Goal: Task Accomplishment & Management: Complete application form

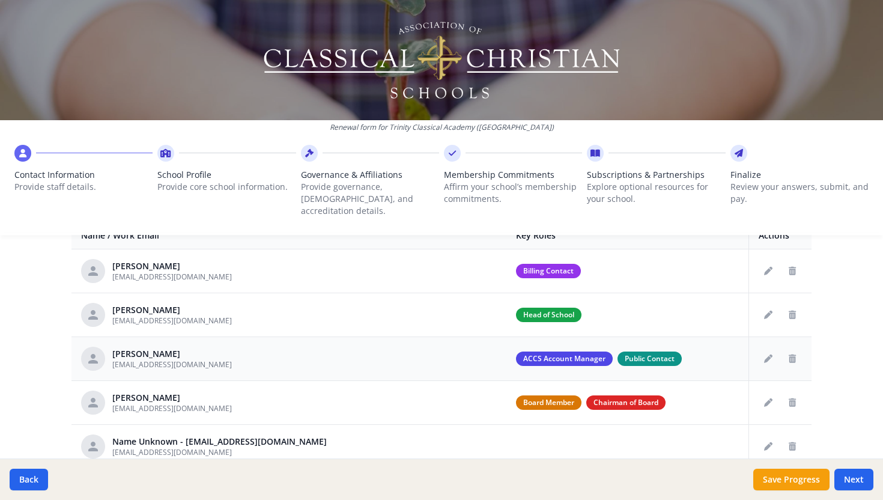
scroll to position [491, 0]
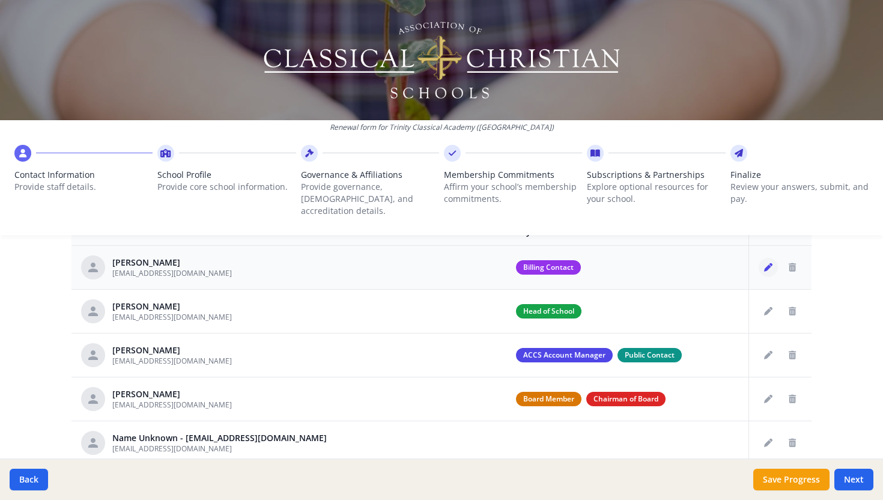
click at [764, 263] on icon "Edit staff" at bounding box center [768, 267] width 8 height 8
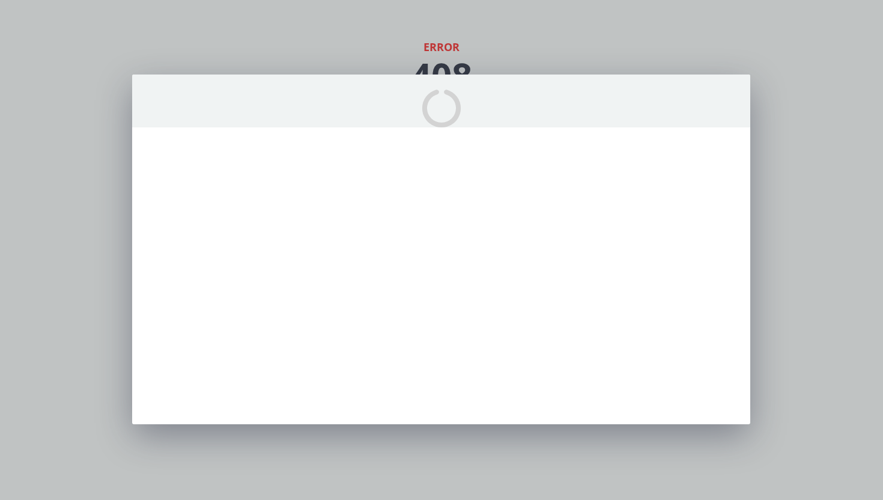
click at [355, 49] on div at bounding box center [441, 250] width 883 height 500
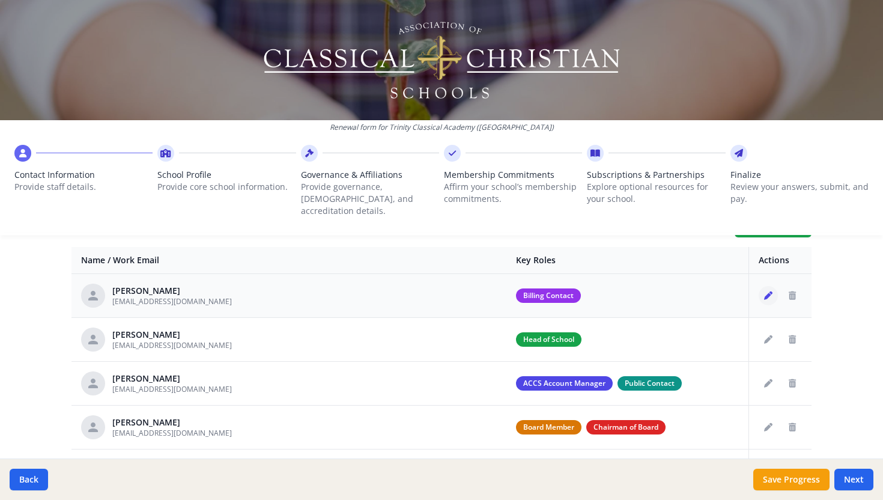
click at [764, 291] on icon "Edit staff" at bounding box center [768, 295] width 8 height 8
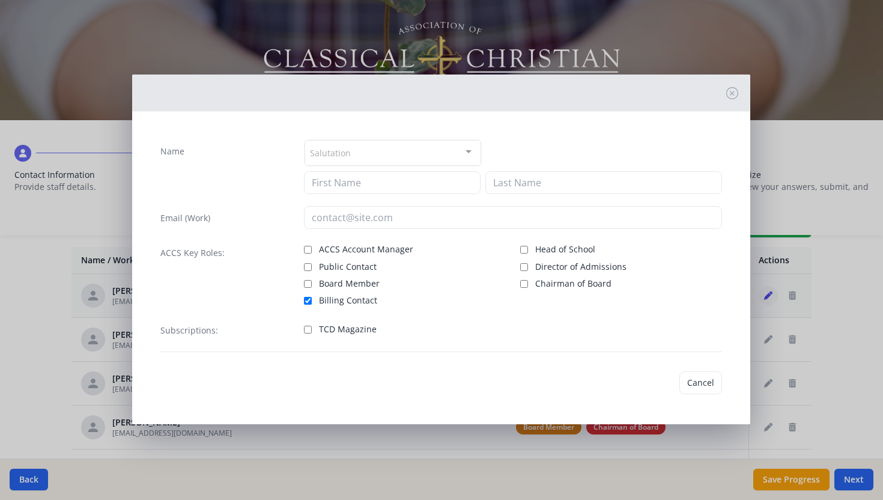
type input "[PERSON_NAME]"
type input "[EMAIL_ADDRESS][DOMAIN_NAME]"
checkbox input "true"
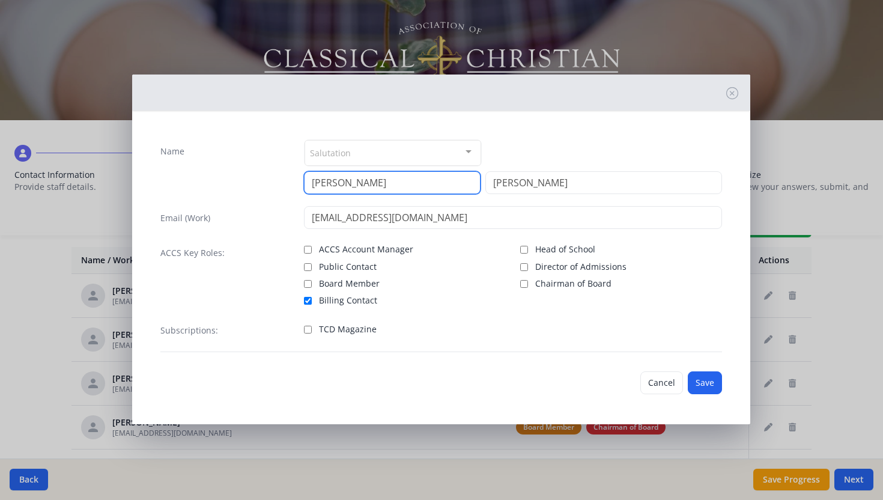
click at [353, 183] on input "[PERSON_NAME]" at bounding box center [392, 182] width 177 height 23
type input "B"
type input "Kareena"
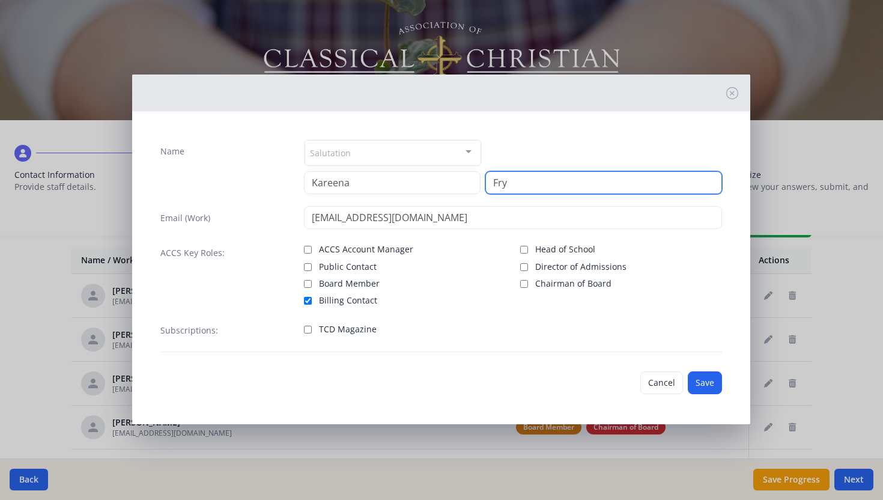
type input "Fry"
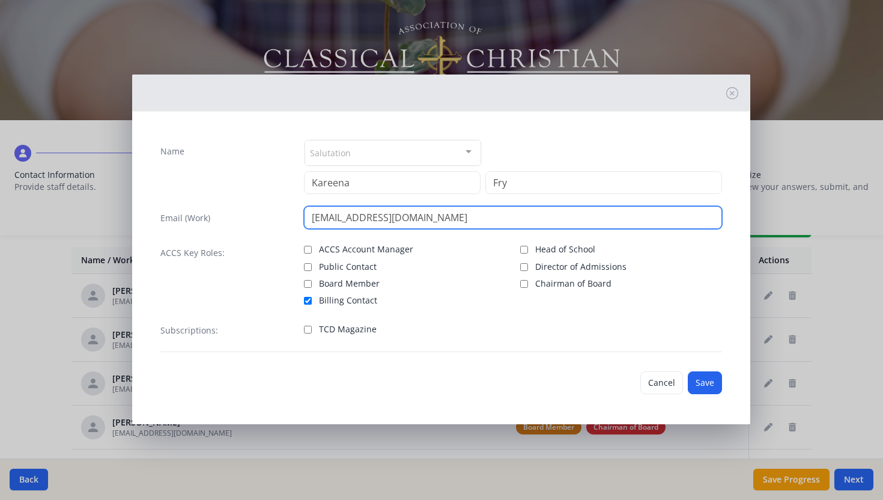
click at [344, 220] on input "bbaker@trinityclassicalacademy.com" at bounding box center [513, 217] width 418 height 23
type input "[EMAIL_ADDRESS][DOMAIN_NAME]"
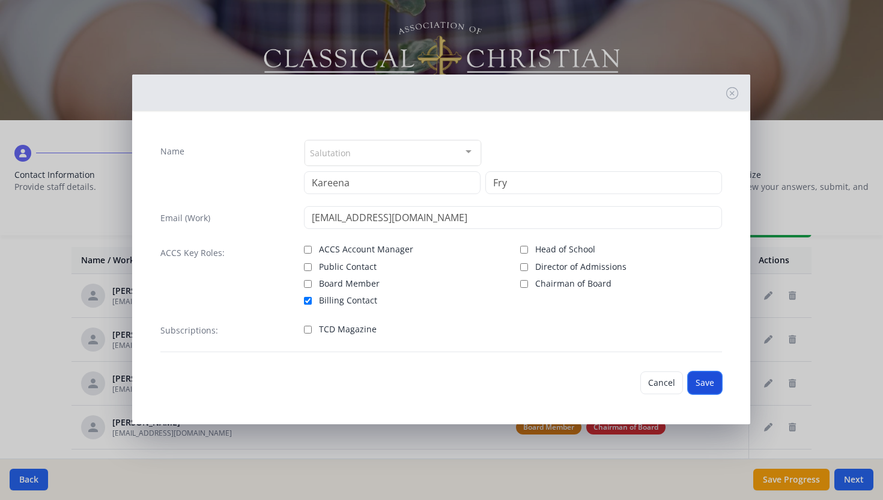
click at [697, 385] on button "Save" at bounding box center [705, 382] width 34 height 23
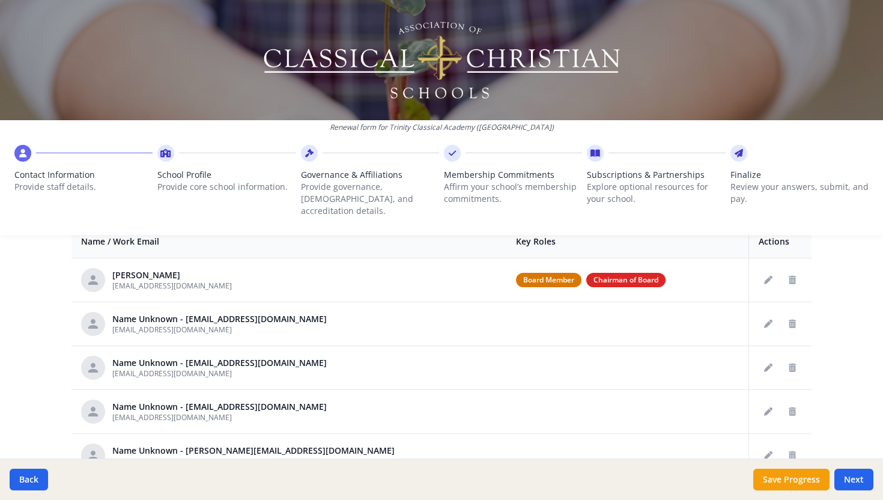
scroll to position [129, 0]
click at [764, 319] on icon "Edit staff" at bounding box center [768, 323] width 8 height 8
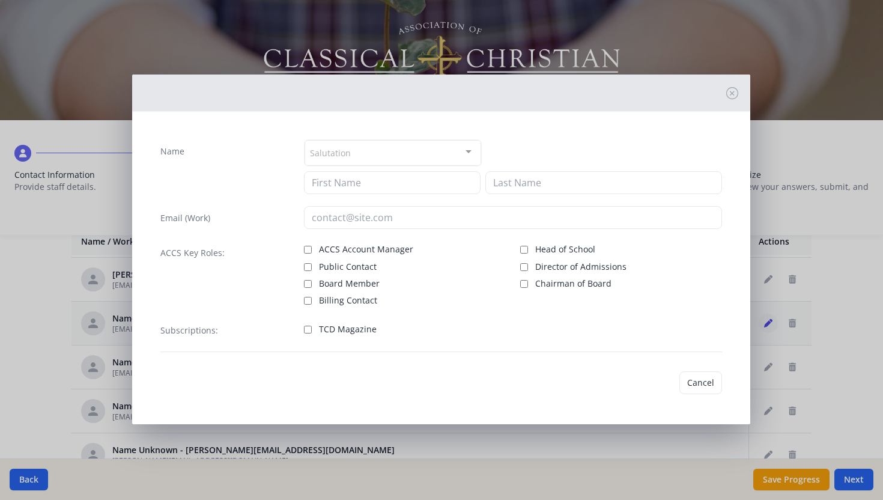
type input "tservera@trinityclassicalacademy.com"
click at [668, 380] on button "Cancel" at bounding box center [662, 382] width 43 height 23
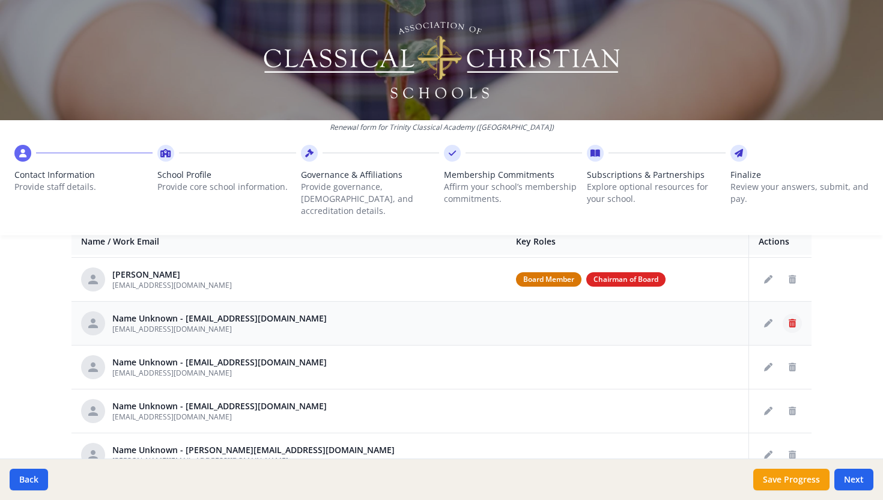
click at [789, 319] on icon "Delete staff" at bounding box center [792, 323] width 7 height 8
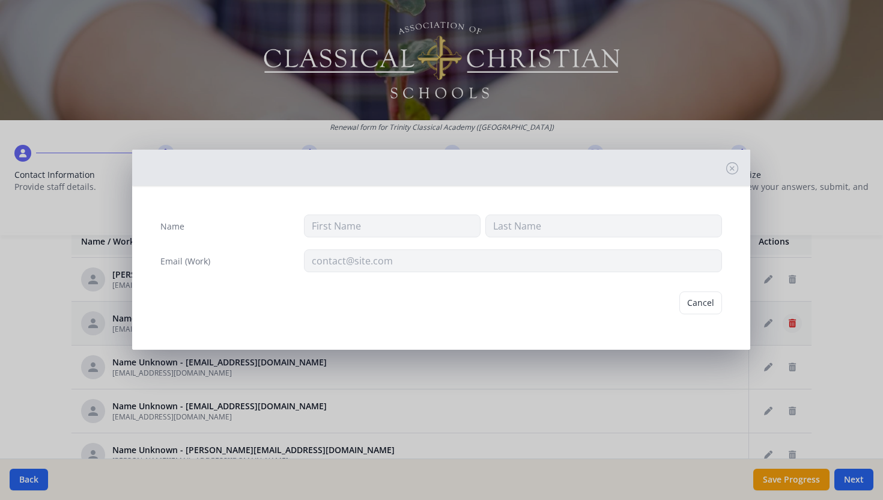
type input "tservera@trinityclassicalacademy.com"
click at [701, 302] on button "Delete" at bounding box center [701, 302] width 41 height 23
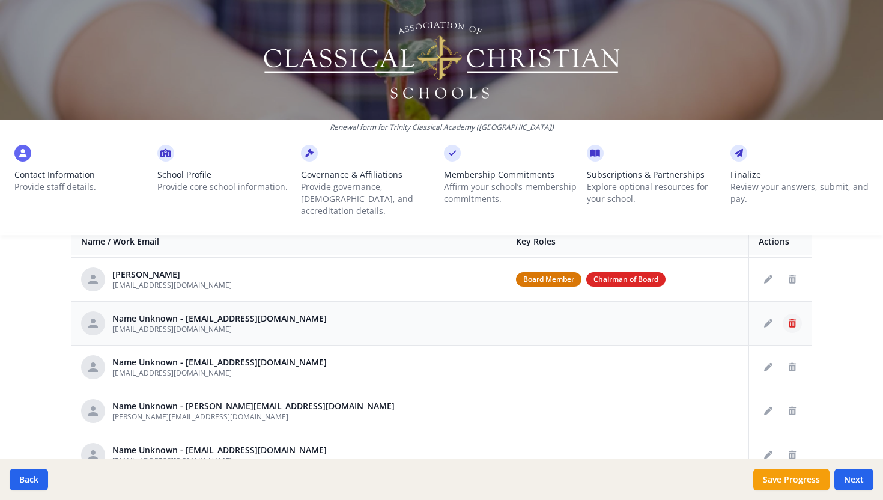
click at [789, 319] on icon "Delete staff" at bounding box center [792, 323] width 7 height 8
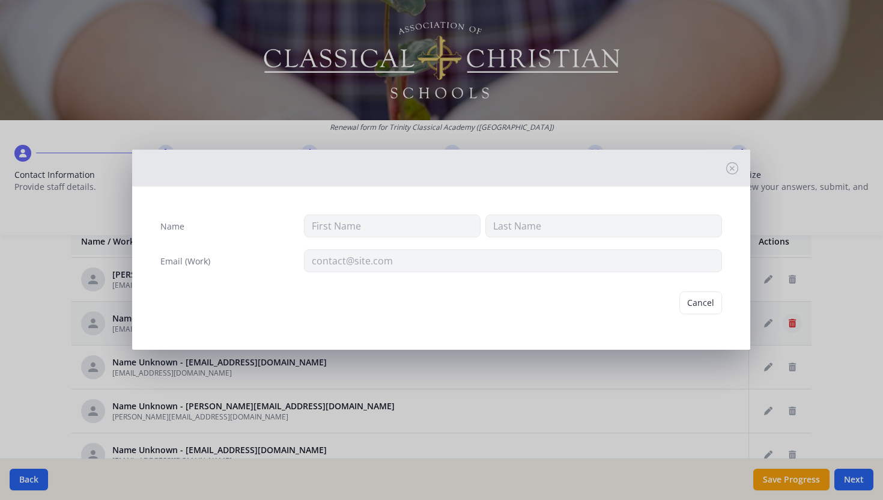
type input "jmiller.student@trinityclassicalacademy.com"
click at [690, 302] on button "Delete" at bounding box center [701, 302] width 41 height 23
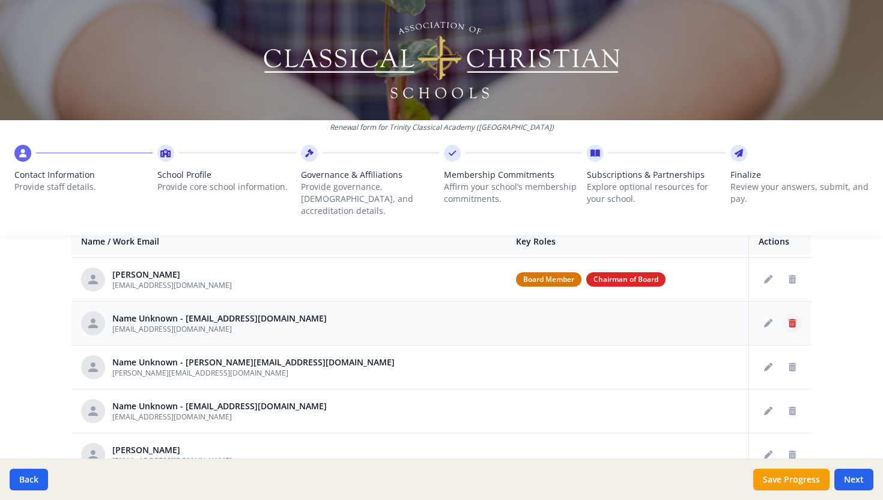
click at [783, 314] on button "Delete staff" at bounding box center [792, 323] width 19 height 19
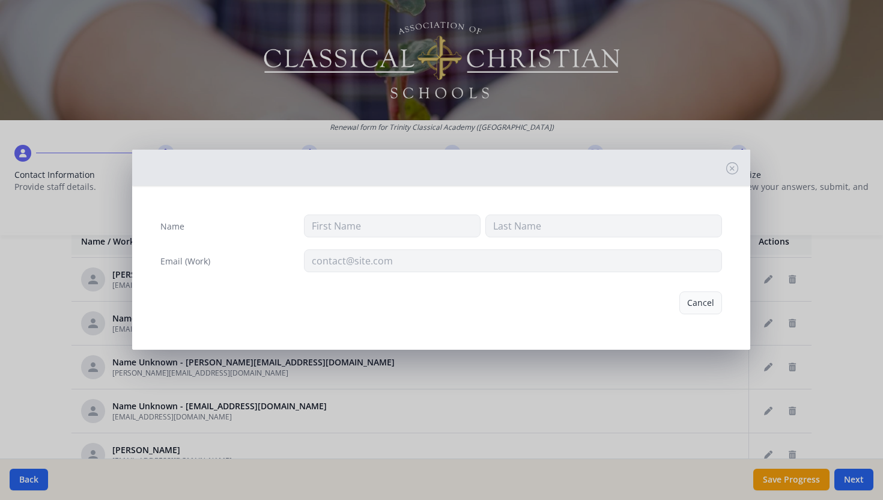
type input "probertson.student@trinityclassicalacademy.com"
click at [708, 305] on button "Delete" at bounding box center [701, 302] width 41 height 23
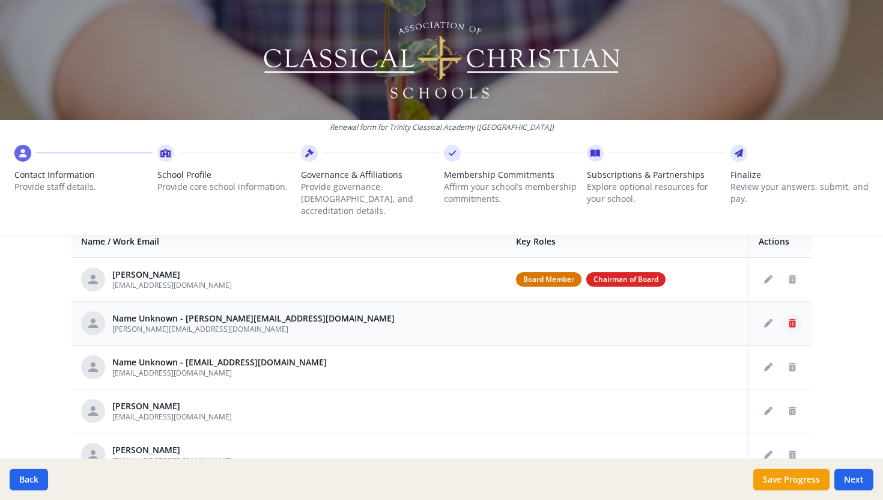
click at [789, 319] on icon "Delete staff" at bounding box center [792, 323] width 7 height 8
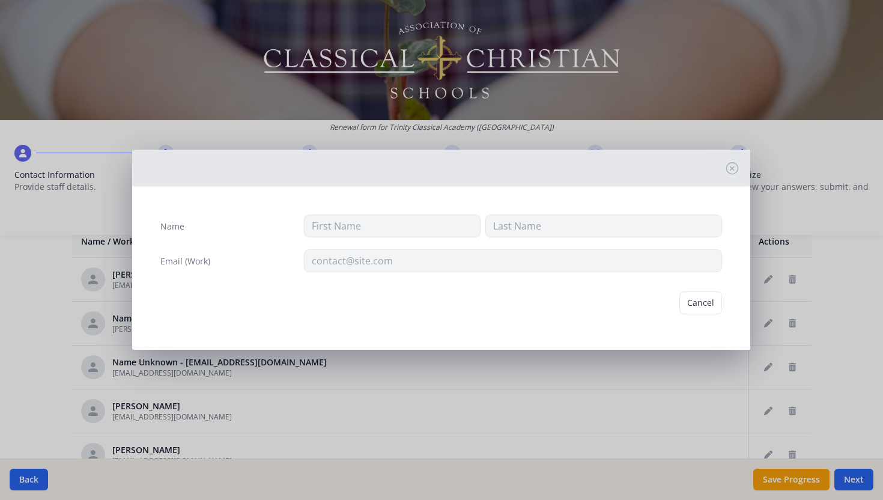
type input "arichardson@trinityclassicalacademy.com"
click at [714, 306] on button "Delete" at bounding box center [701, 302] width 41 height 23
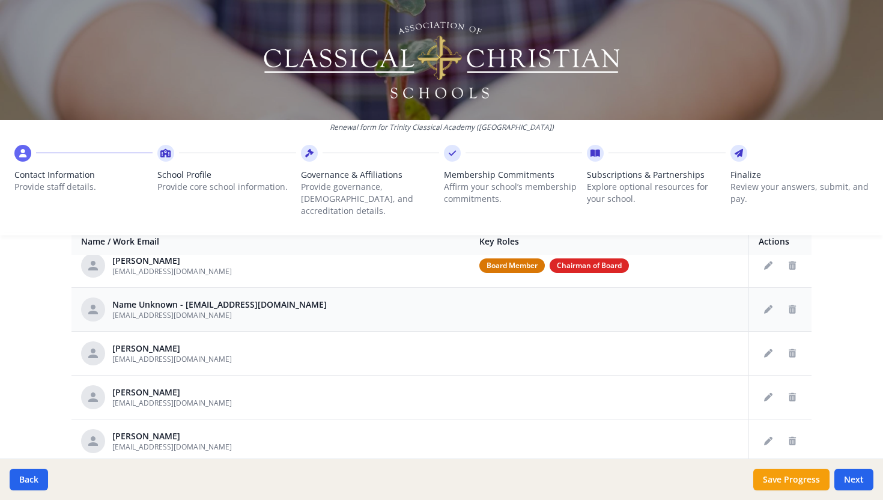
scroll to position [141, 0]
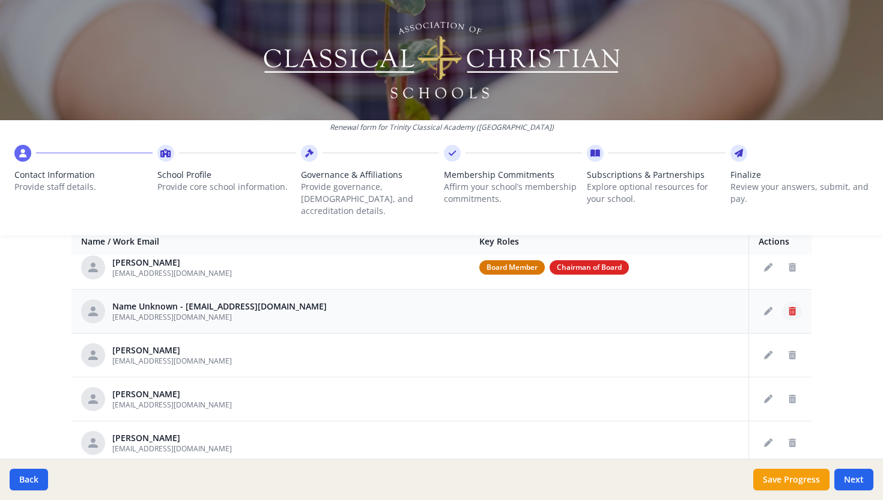
click at [789, 307] on icon "Delete staff" at bounding box center [792, 311] width 7 height 8
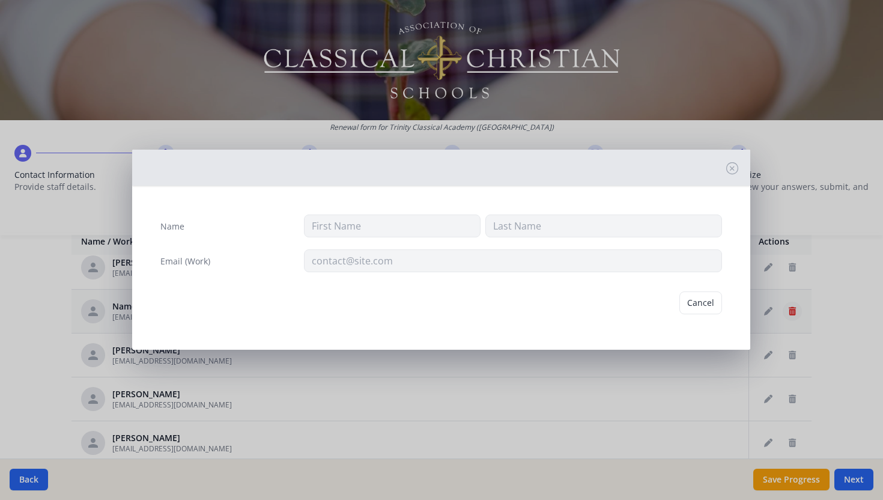
type input "emargrave@trinityclassicalacademy.com"
click at [699, 299] on button "Delete" at bounding box center [701, 302] width 41 height 23
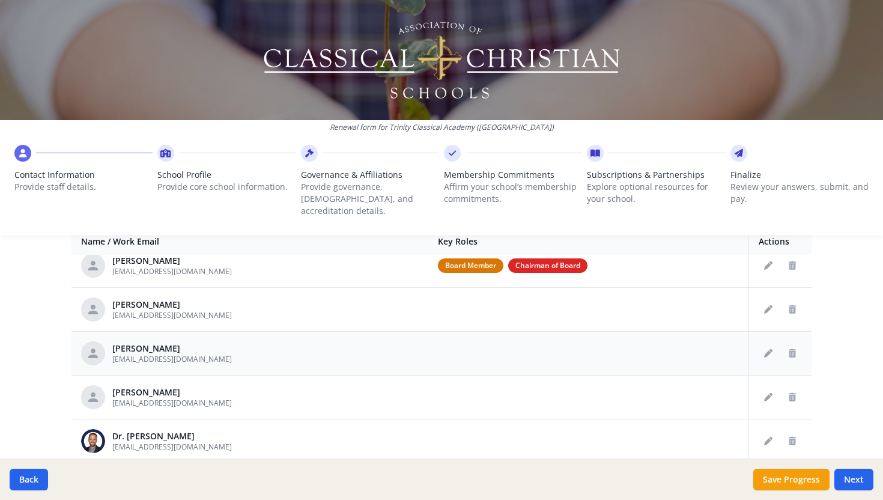
scroll to position [144, 0]
click at [789, 305] on icon "Delete staff" at bounding box center [792, 309] width 7 height 8
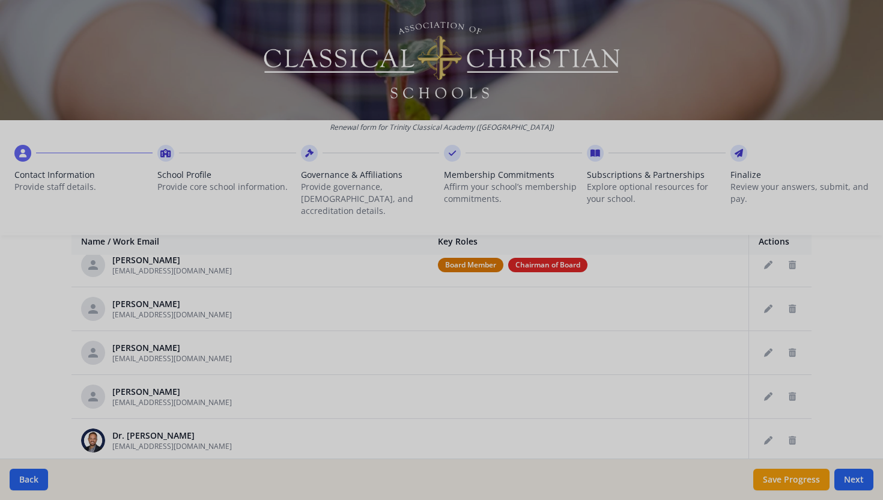
type input "Keith"
type input "Buhler"
type input "kbuhler@trinityclassicalacademy.com"
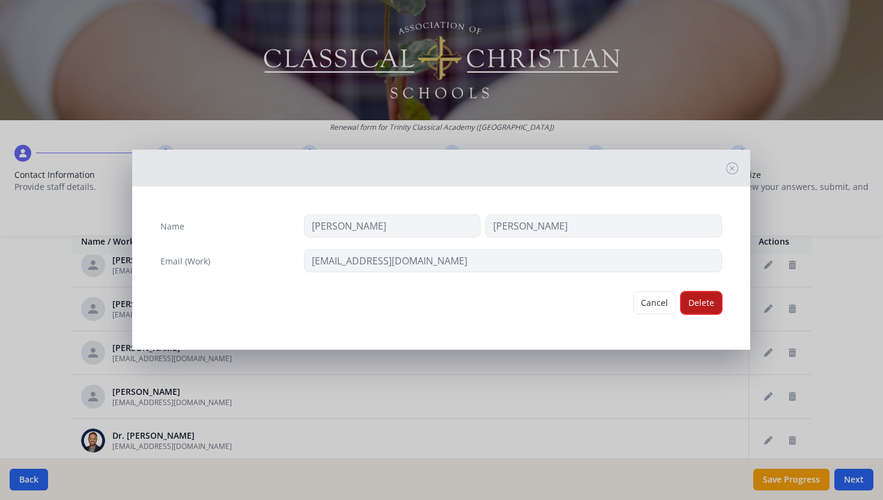
click at [697, 302] on button "Delete" at bounding box center [701, 302] width 41 height 23
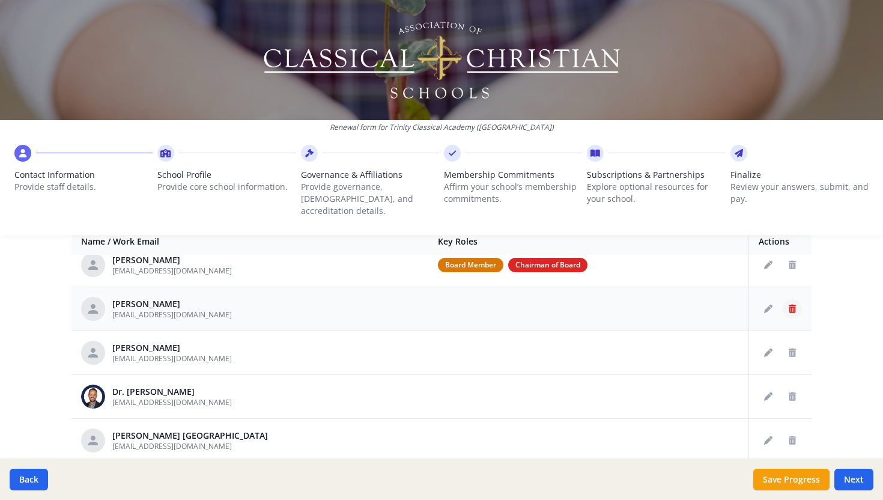
click at [789, 305] on icon "Delete staff" at bounding box center [792, 309] width 7 height 8
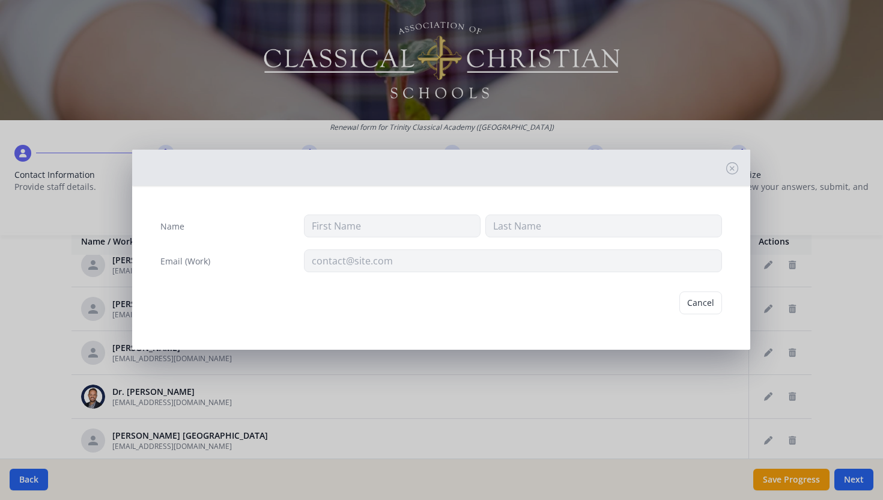
type input "Wally"
type input "Caddow"
type input "wcaddow@trinityclassicalacademy.com"
click at [701, 302] on button "Delete" at bounding box center [701, 302] width 41 height 23
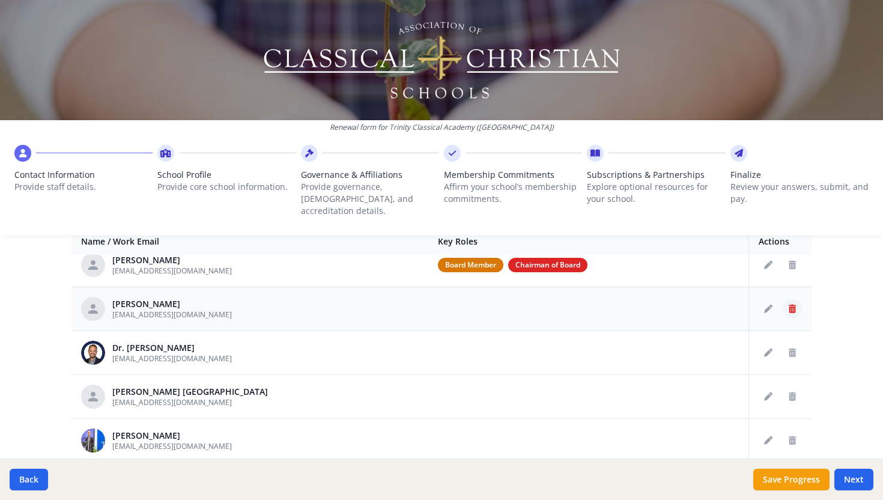
click at [789, 305] on icon "Delete staff" at bounding box center [792, 309] width 7 height 8
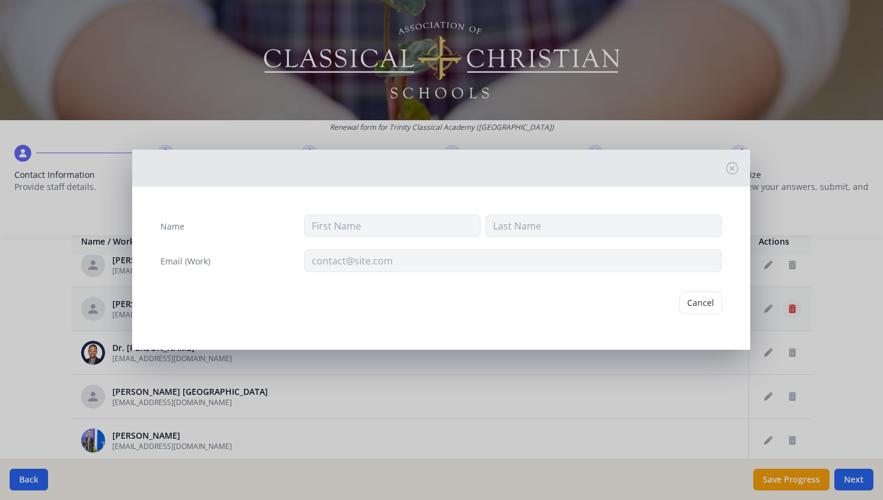
type input "Ester"
type input "Clark"
type input "eclark@trinityclassicalacademy.com"
click at [696, 305] on button "Delete" at bounding box center [701, 302] width 41 height 23
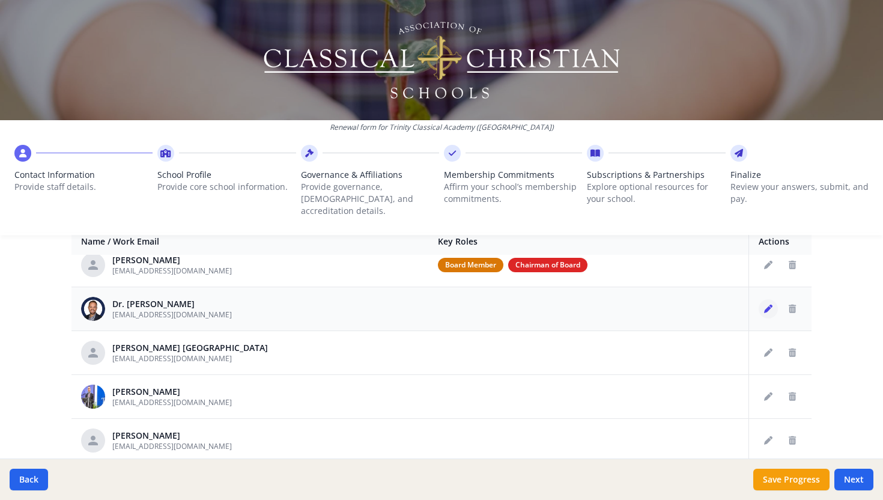
click at [764, 305] on icon "Edit staff" at bounding box center [768, 309] width 8 height 8
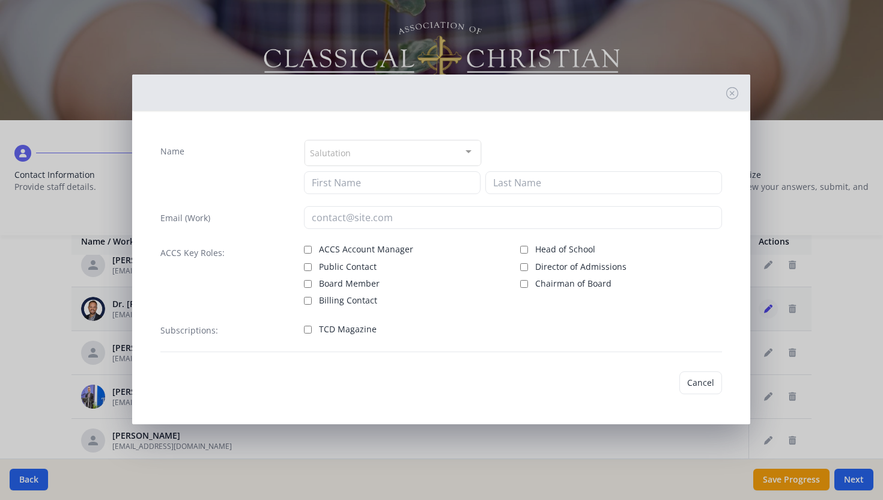
type input "Matthew"
type input "Dixon"
type input "mdixon@trinityclassicalacademy.com"
click at [666, 378] on button "Cancel" at bounding box center [662, 381] width 43 height 23
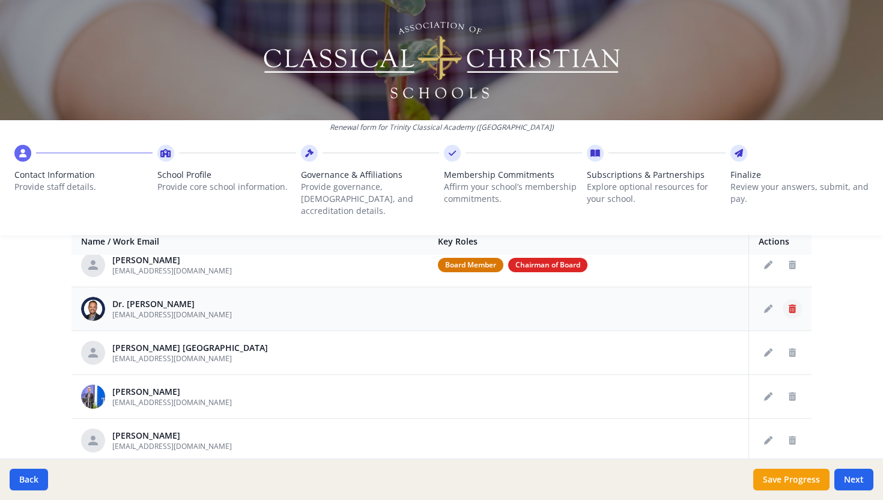
click at [789, 305] on icon "Delete staff" at bounding box center [792, 309] width 7 height 8
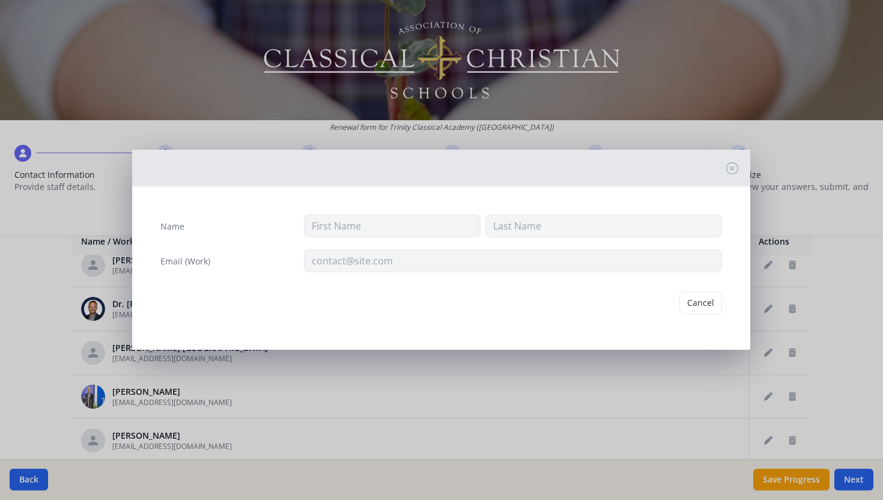
type input "Matthew"
type input "Dixon"
type input "mdixon@trinityclassicalacademy.com"
click at [695, 302] on button "Delete" at bounding box center [701, 302] width 41 height 23
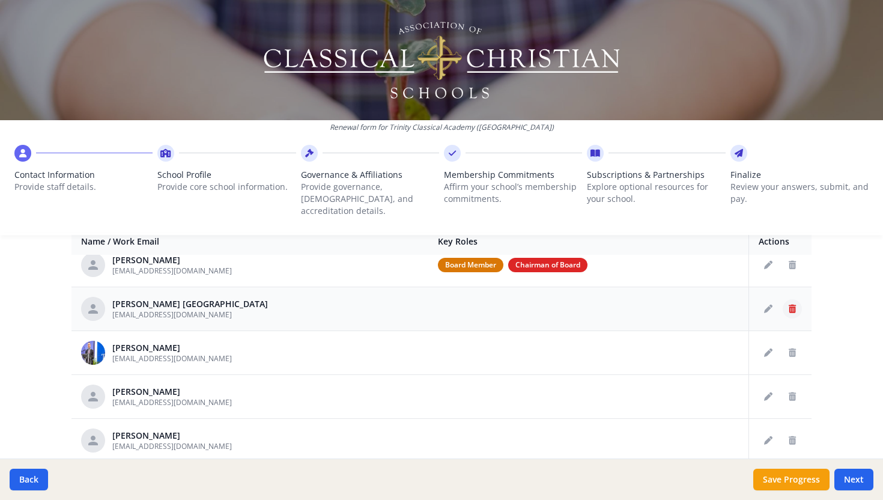
click at [789, 305] on icon "Delete staff" at bounding box center [792, 309] width 7 height 8
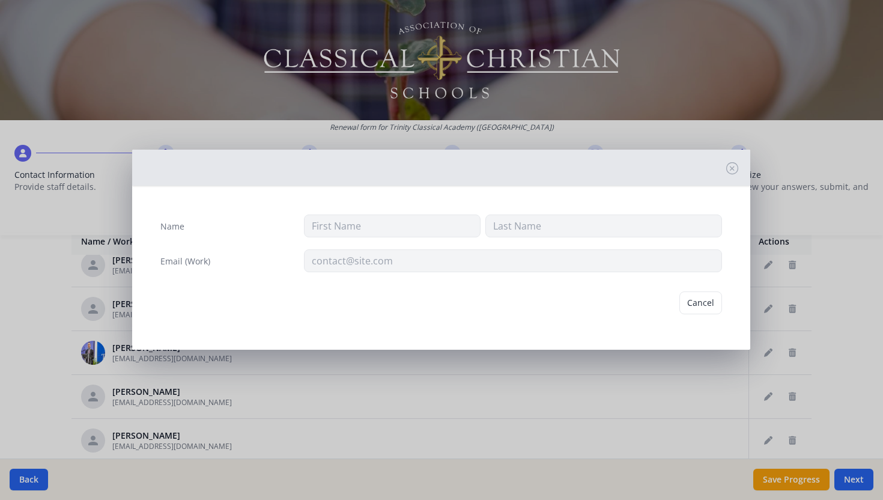
type input "Tate"
type input "England"
type input "tengland@trinityclassicalacademy.com"
click at [698, 308] on button "Delete" at bounding box center [701, 302] width 41 height 23
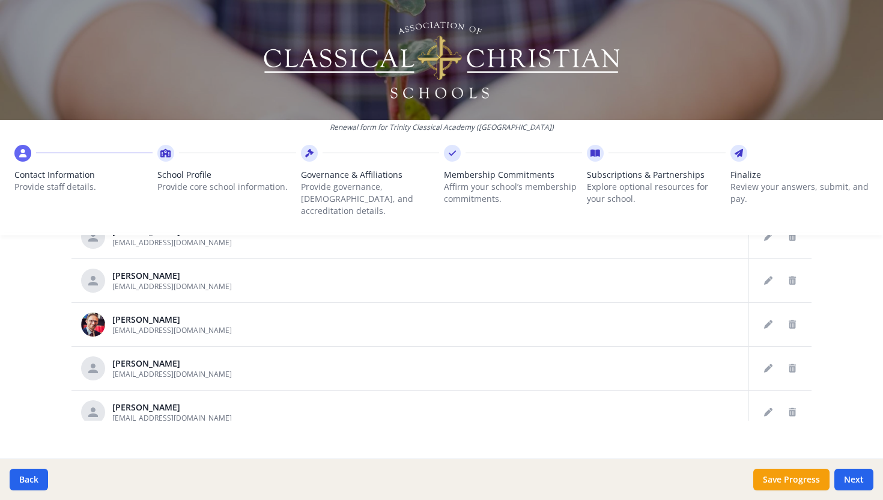
scroll to position [431, 0]
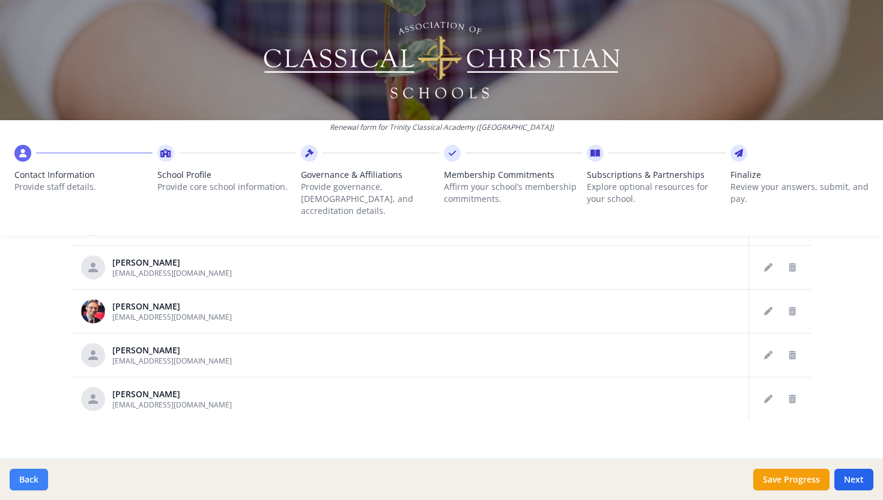
click at [19, 481] on button "Back" at bounding box center [29, 480] width 38 height 22
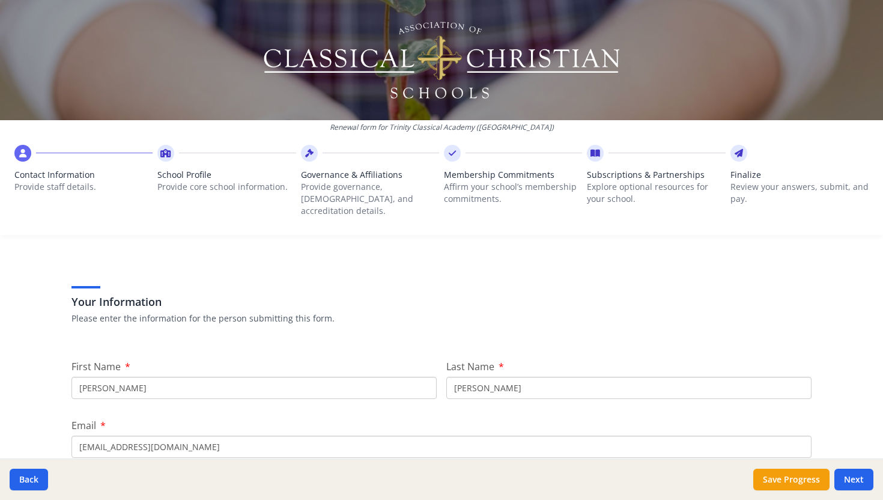
scroll to position [0, 0]
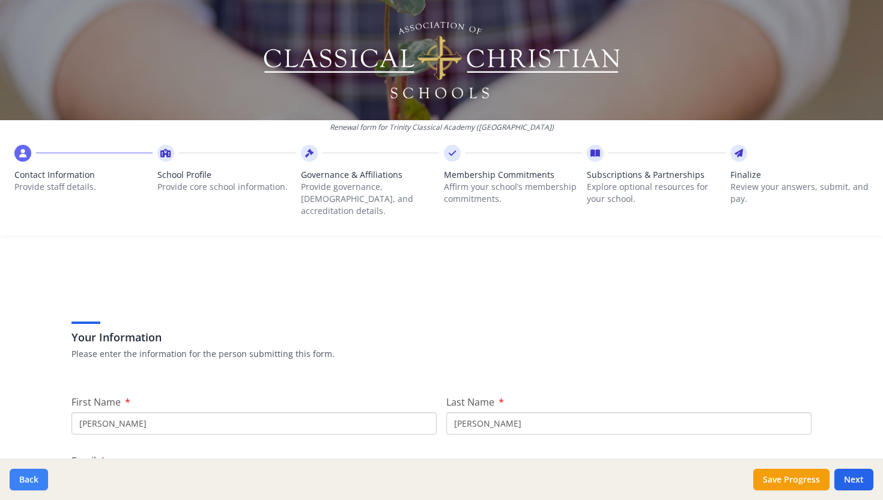
click at [40, 480] on button "Back" at bounding box center [29, 480] width 38 height 22
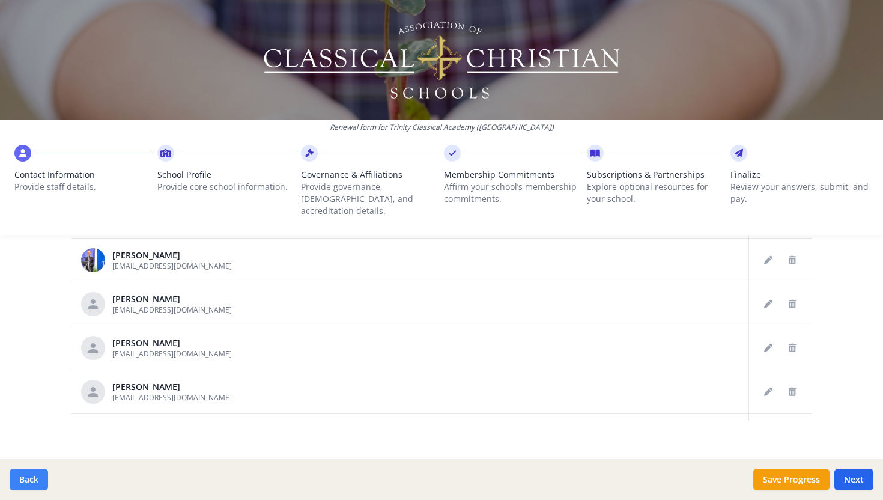
click at [22, 475] on button "Back" at bounding box center [29, 480] width 38 height 22
click at [22, 152] on icon at bounding box center [22, 153] width 7 height 12
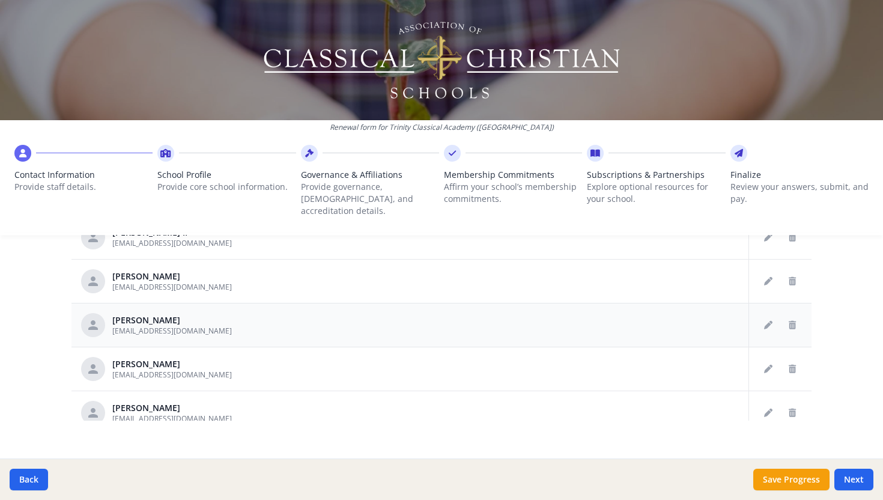
scroll to position [197, 0]
click at [789, 322] on icon "Delete staff" at bounding box center [792, 326] width 7 height 8
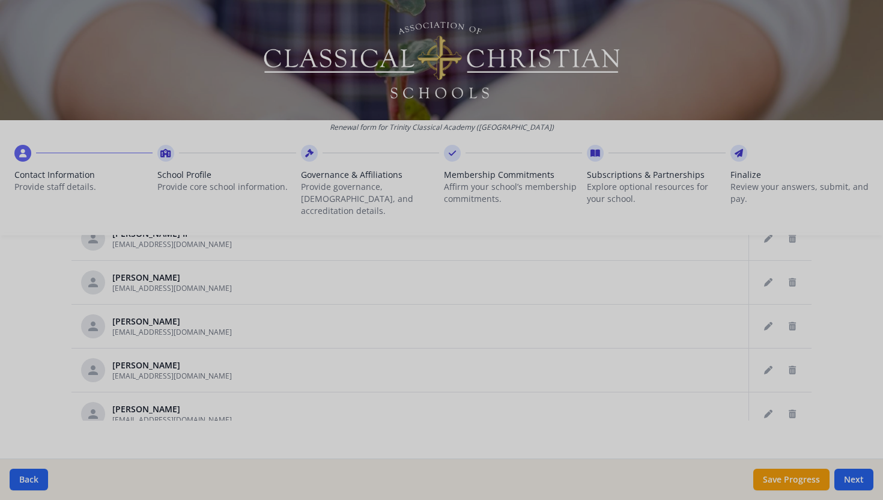
type input "[PERSON_NAME]"
type input "Margrave"
type input "[EMAIL_ADDRESS][DOMAIN_NAME]"
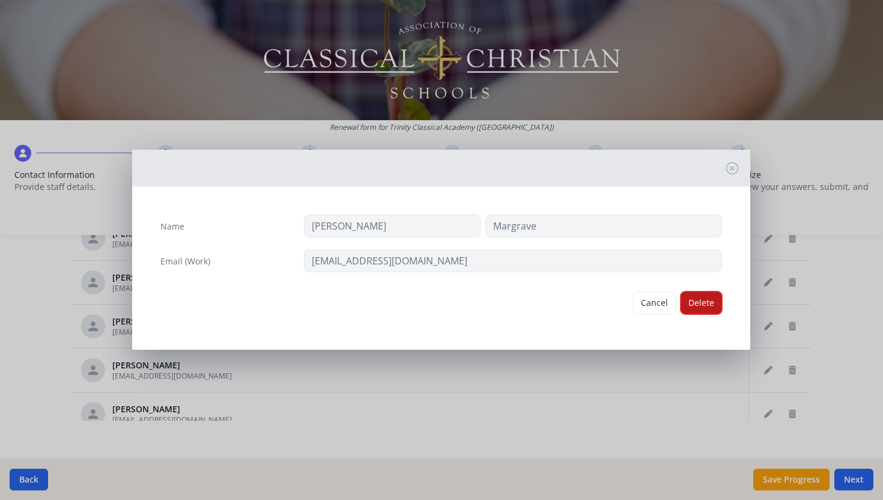
click at [683, 301] on button "Delete" at bounding box center [701, 302] width 41 height 23
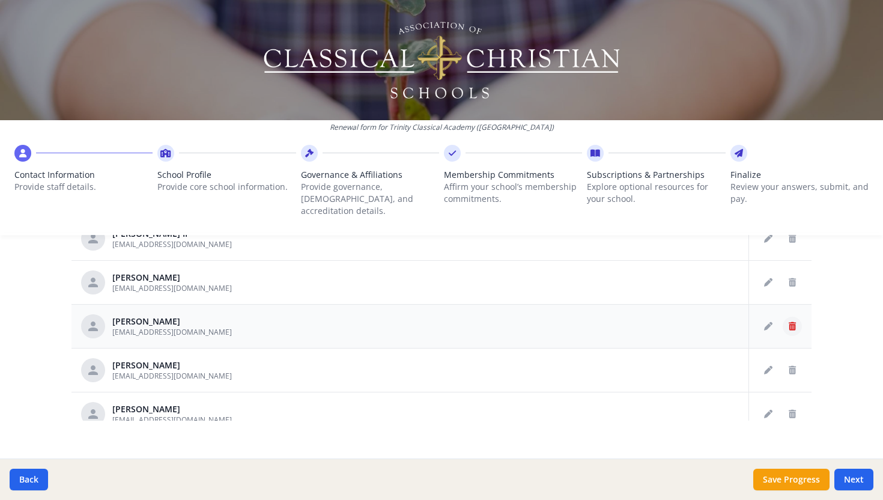
click at [784, 317] on button "Delete staff" at bounding box center [792, 326] width 19 height 19
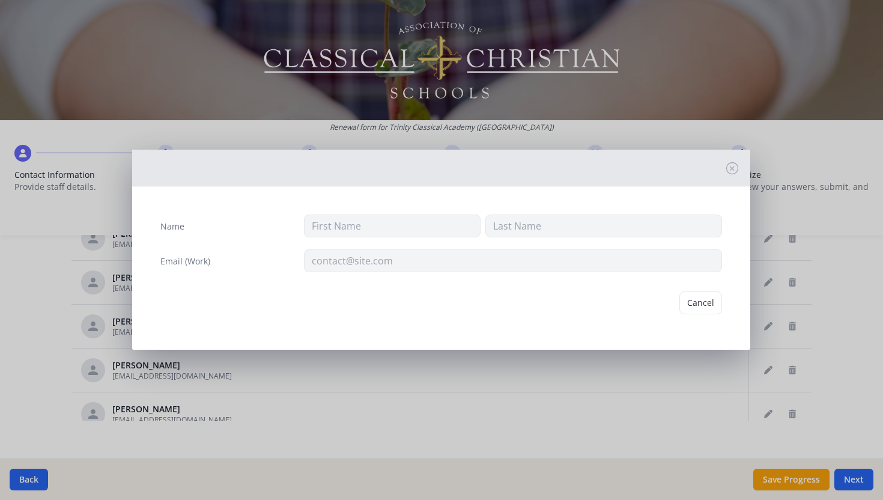
type input "[PERSON_NAME]"
type input "[EMAIL_ADDRESS][DOMAIN_NAME]"
click at [700, 305] on button "Delete" at bounding box center [701, 302] width 41 height 23
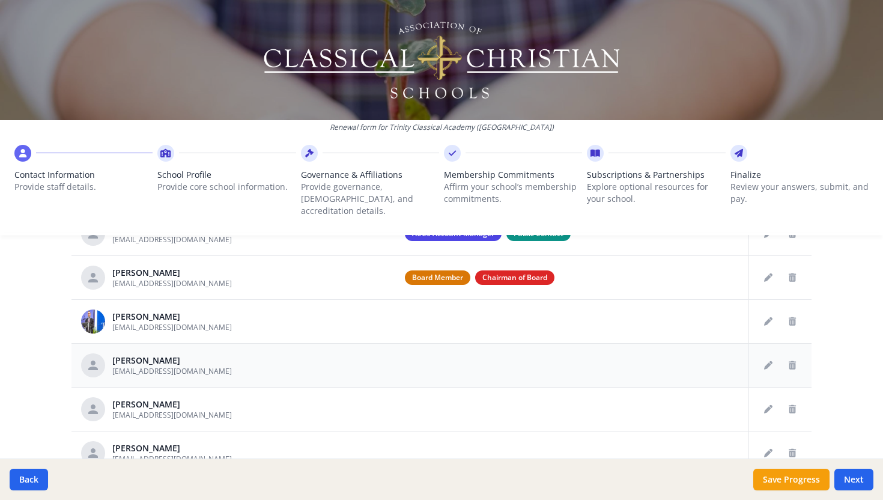
scroll to position [46, 0]
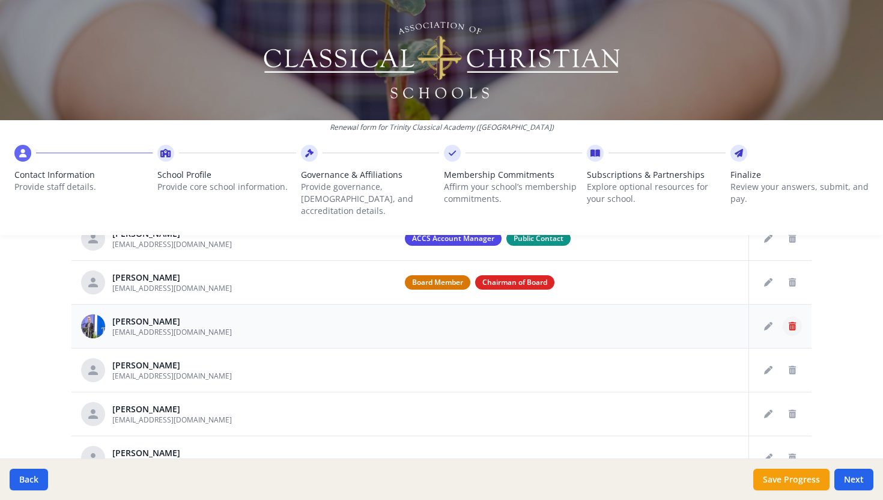
click at [789, 322] on icon "Delete staff" at bounding box center [792, 326] width 7 height 8
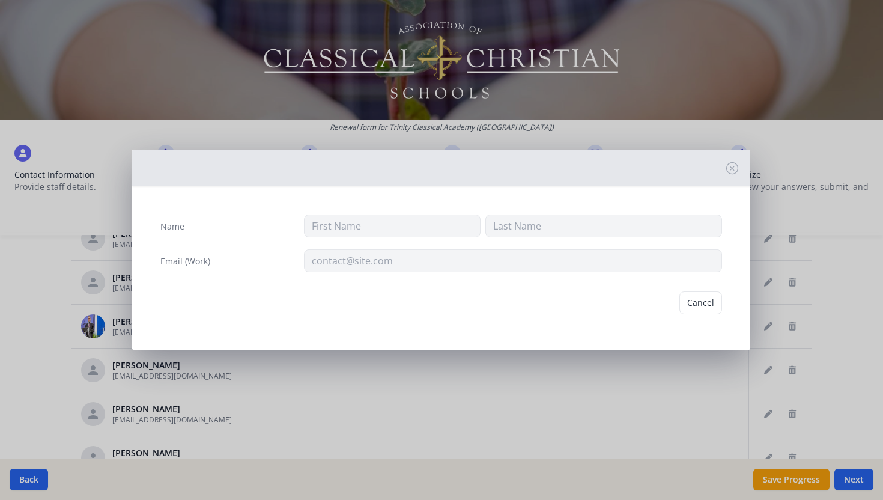
type input "[PERSON_NAME]"
type input "Fudge"
type input "[EMAIL_ADDRESS][DOMAIN_NAME]"
click at [699, 303] on button "Delete" at bounding box center [701, 302] width 41 height 23
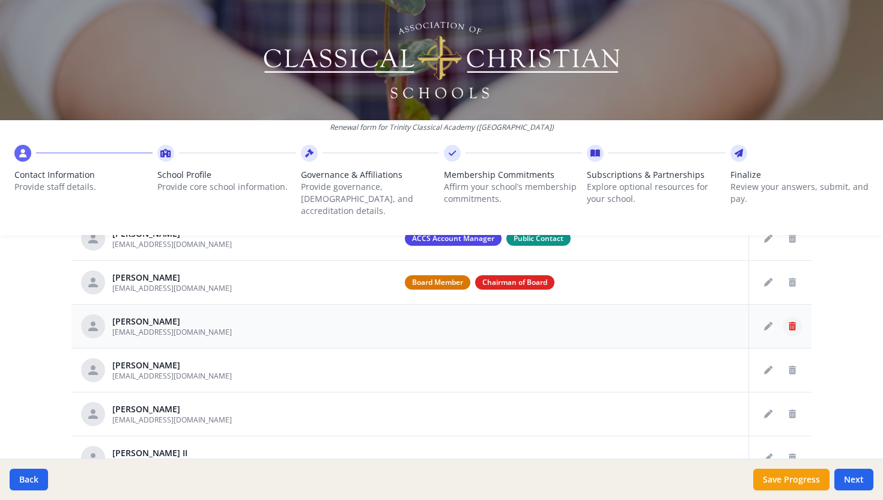
click at [789, 322] on icon "Delete staff" at bounding box center [792, 326] width 7 height 8
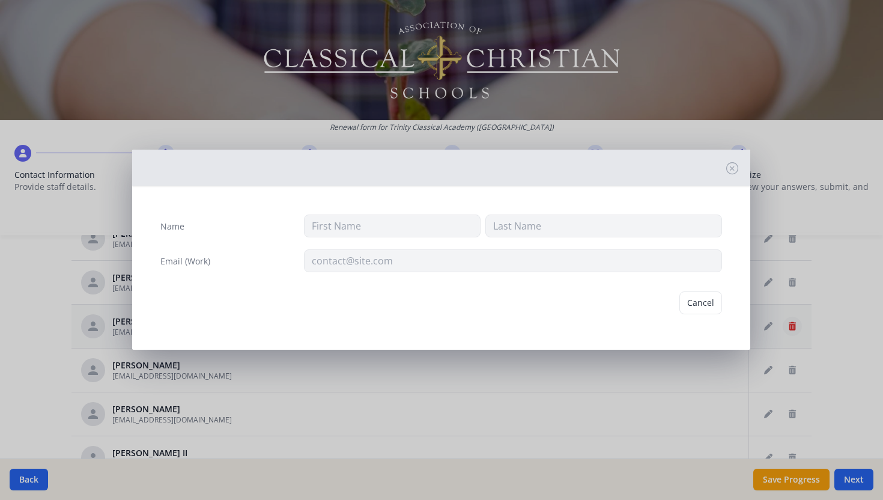
type input "[PERSON_NAME]"
type input "[EMAIL_ADDRESS][DOMAIN_NAME]"
click at [696, 299] on button "Delete" at bounding box center [701, 302] width 41 height 23
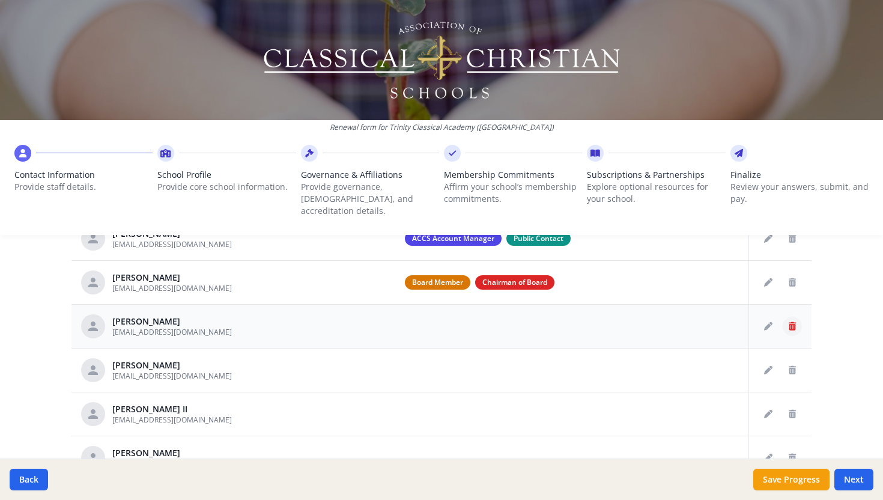
click at [789, 322] on icon "Delete staff" at bounding box center [792, 326] width 7 height 8
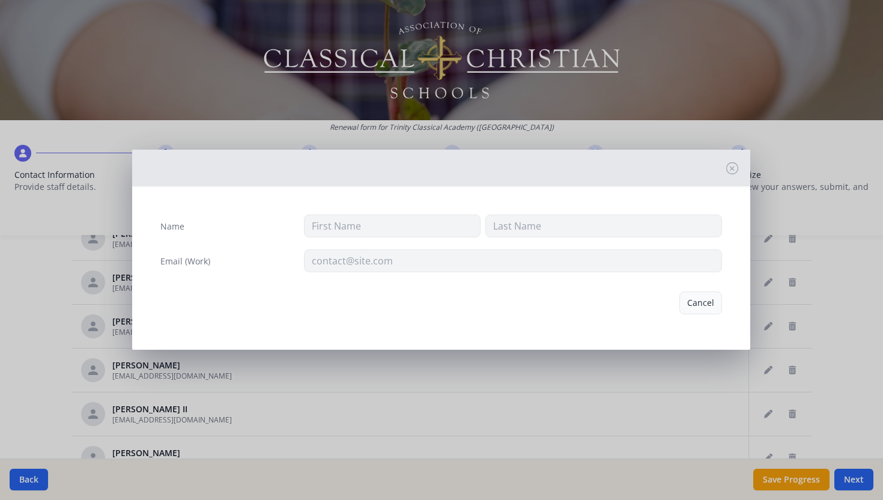
type input "[PERSON_NAME]"
type input "[EMAIL_ADDRESS][DOMAIN_NAME]"
click at [710, 302] on button "Delete" at bounding box center [701, 302] width 41 height 23
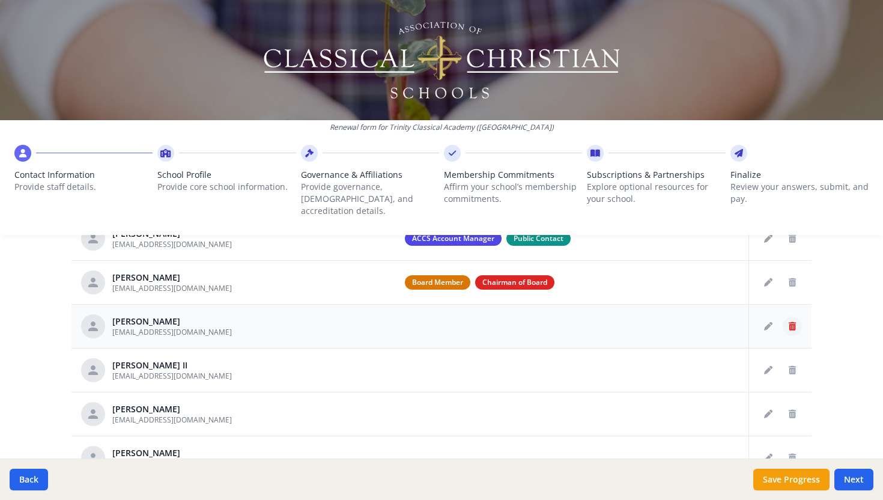
click at [789, 322] on icon "Delete staff" at bounding box center [792, 326] width 7 height 8
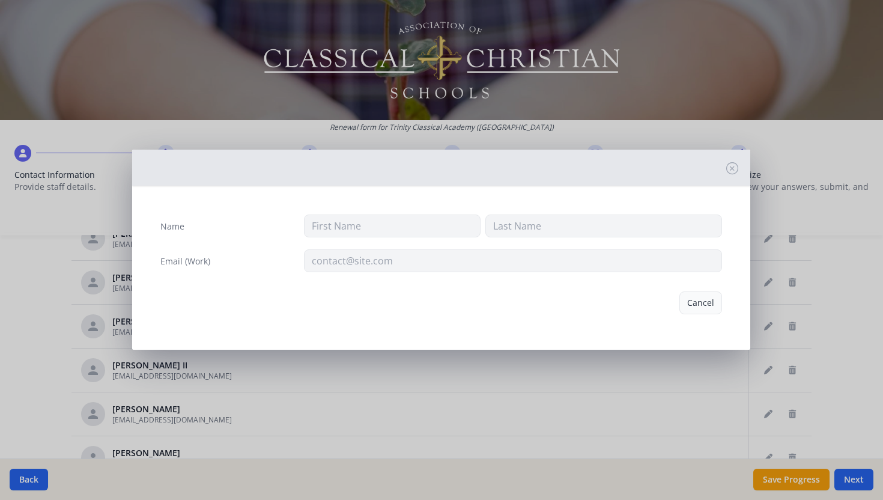
type input "[PERSON_NAME]"
type input "[EMAIL_ADDRESS][DOMAIN_NAME]"
click at [703, 303] on button "Delete" at bounding box center [701, 302] width 41 height 23
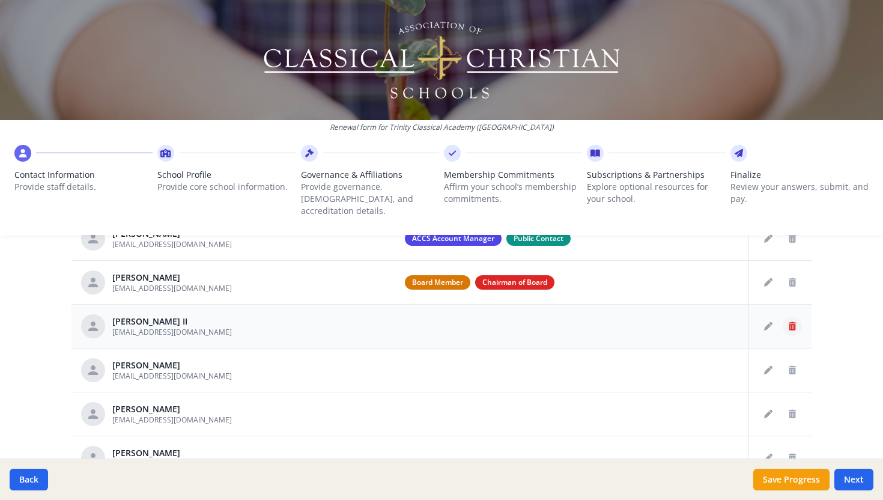
click at [789, 322] on icon "Delete staff" at bounding box center [792, 326] width 7 height 8
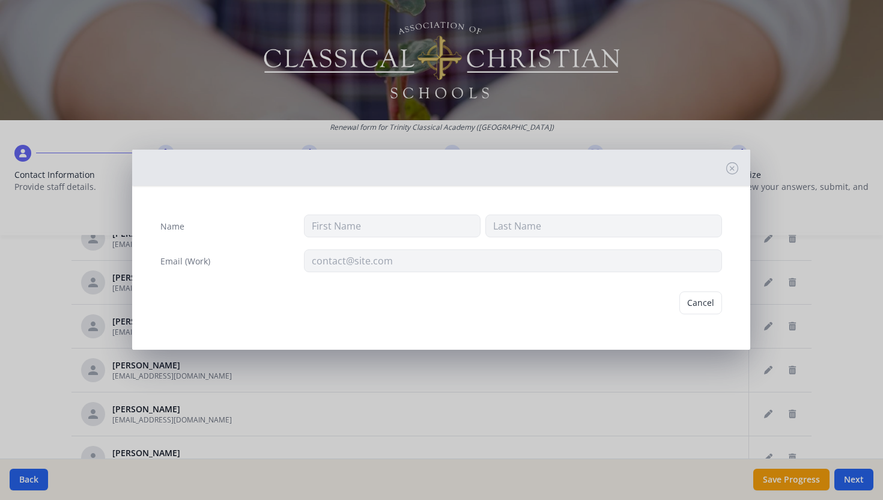
type input "[PERSON_NAME]"
type input "[PERSON_NAME] II"
type input "[EMAIL_ADDRESS][DOMAIN_NAME]"
click at [711, 305] on button "Delete" at bounding box center [701, 302] width 41 height 23
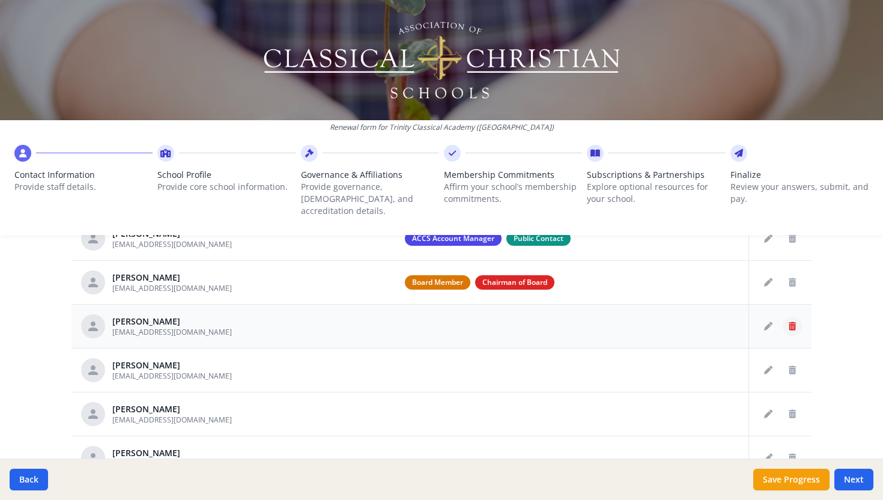
click at [783, 317] on button "Delete staff" at bounding box center [792, 326] width 19 height 19
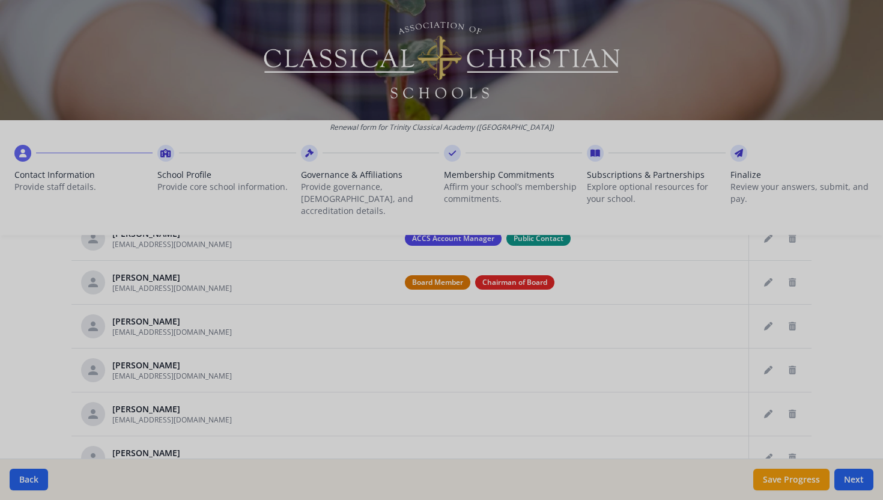
type input "[PERSON_NAME]"
type input "[EMAIL_ADDRESS][DOMAIN_NAME]"
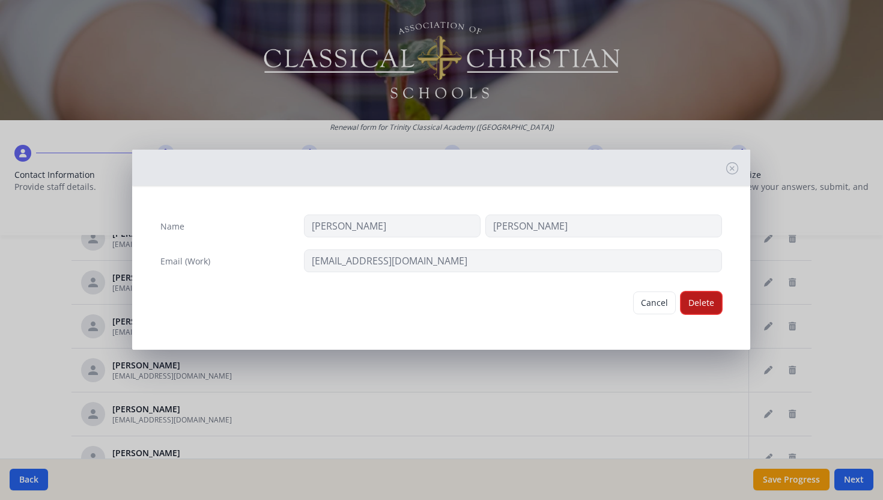
click at [704, 299] on button "Delete" at bounding box center [701, 302] width 41 height 23
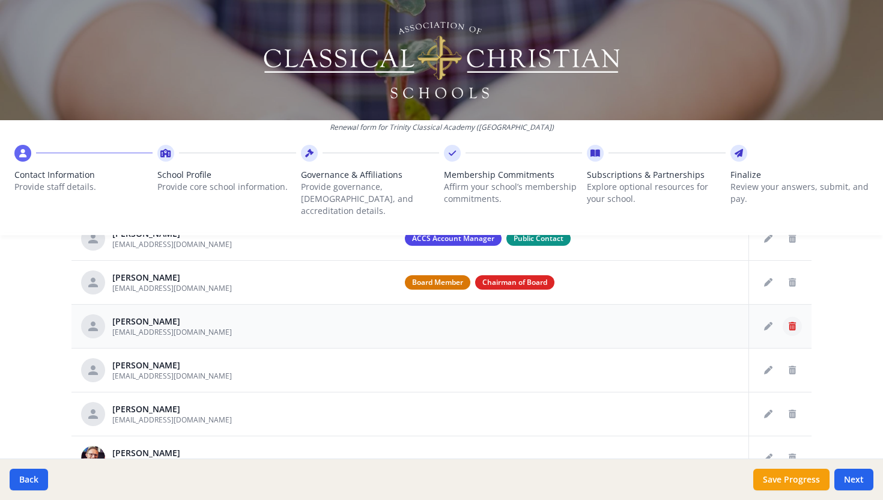
click at [789, 322] on icon "Delete staff" at bounding box center [792, 326] width 7 height 8
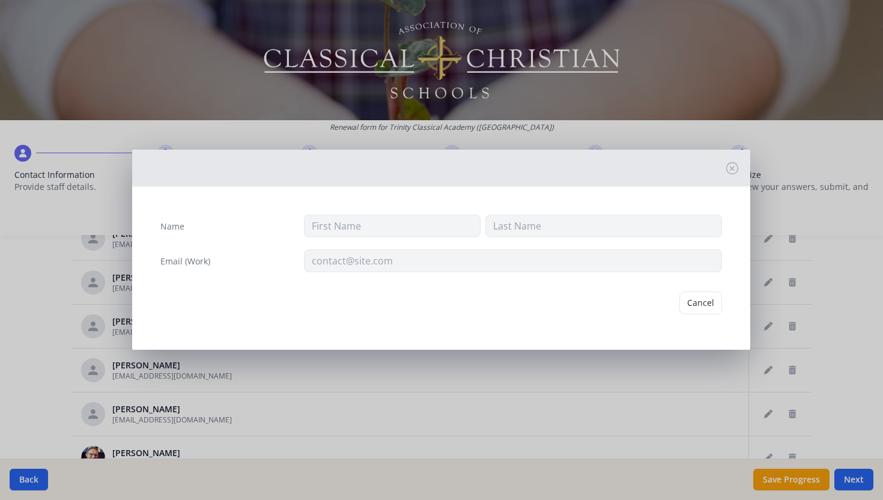
type input "[PERSON_NAME]"
type input "[EMAIL_ADDRESS][DOMAIN_NAME]"
click at [707, 302] on button "Delete" at bounding box center [701, 302] width 41 height 23
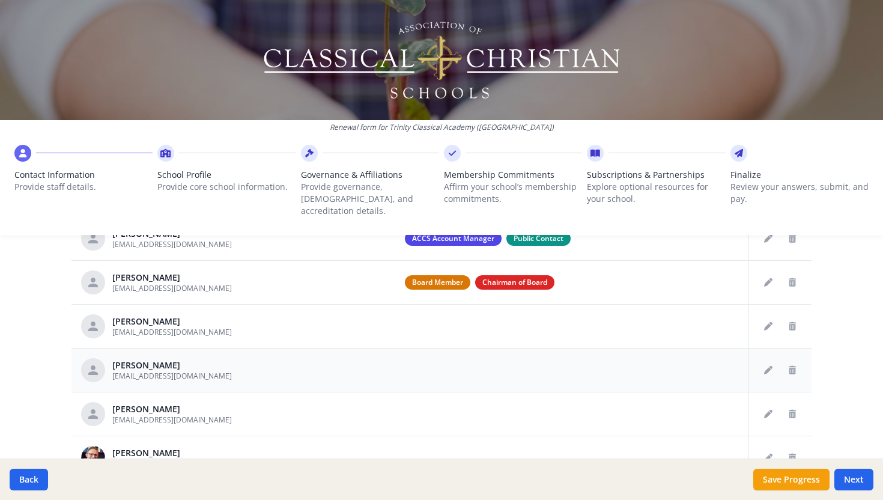
scroll to position [37, 0]
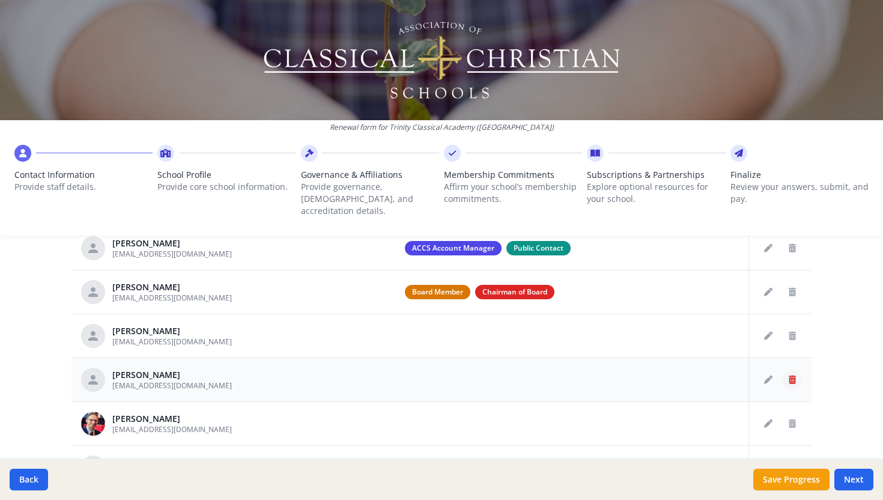
click at [789, 376] on icon "Delete staff" at bounding box center [792, 380] width 7 height 8
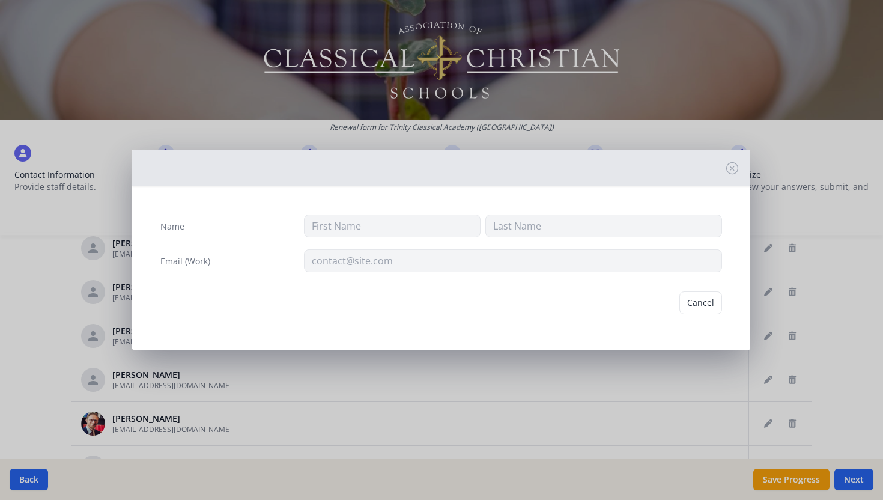
type input "[PERSON_NAME]"
type input "[EMAIL_ADDRESS][DOMAIN_NAME]"
click at [695, 296] on button "Delete" at bounding box center [701, 302] width 41 height 23
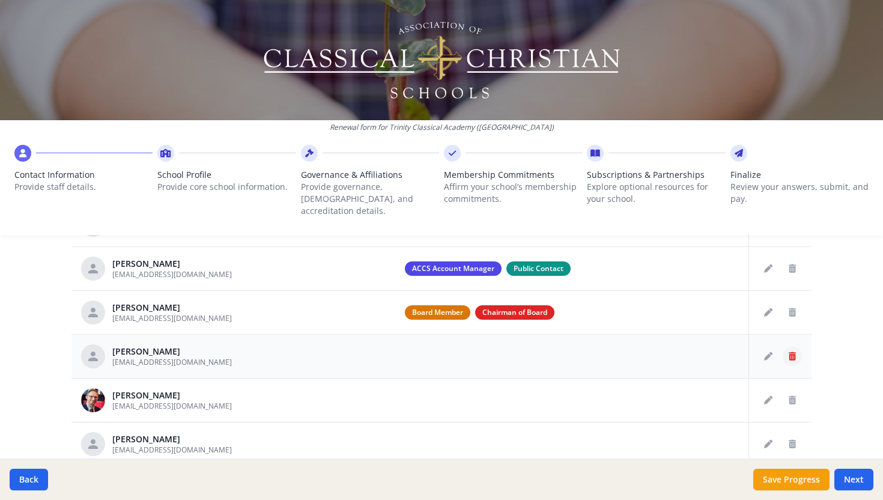
scroll to position [578, 0]
click at [789, 352] on icon "Delete staff" at bounding box center [792, 356] width 7 height 8
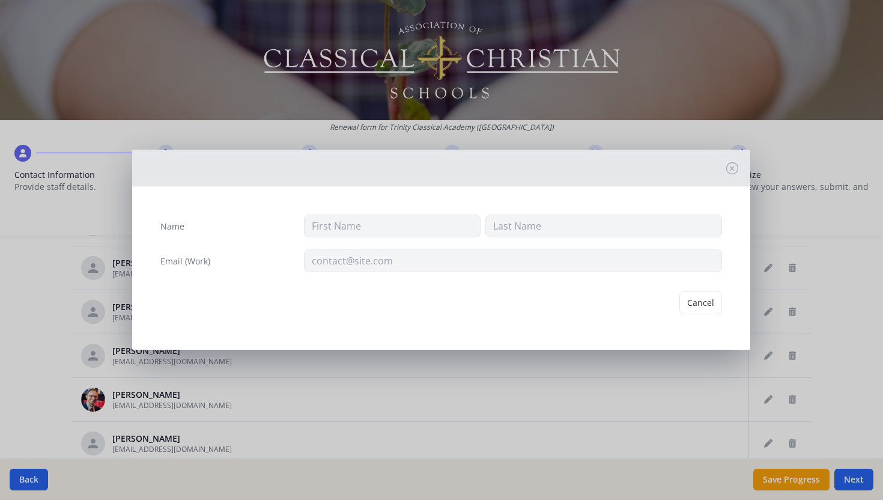
type input "[PERSON_NAME]"
type input "[EMAIL_ADDRESS][DOMAIN_NAME]"
click at [712, 308] on button "Delete" at bounding box center [701, 302] width 41 height 23
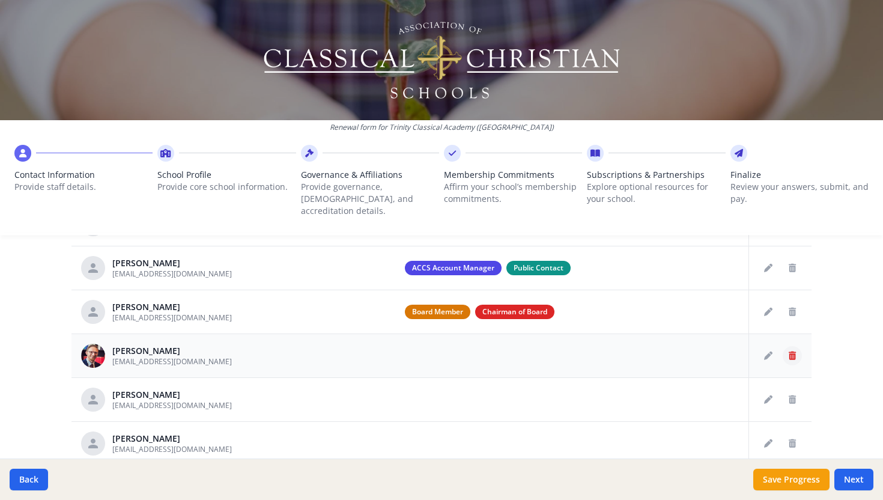
click at [789, 352] on icon "Delete staff" at bounding box center [792, 356] width 7 height 8
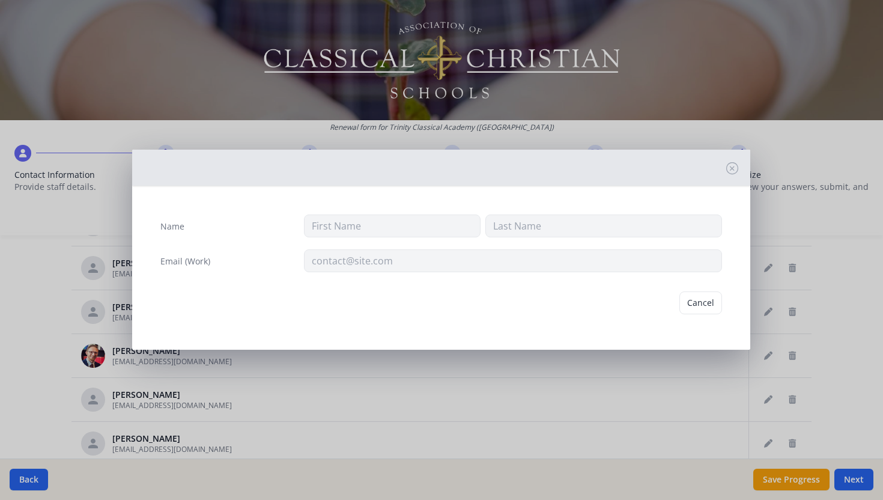
type input "[PERSON_NAME]"
type input "[EMAIL_ADDRESS][DOMAIN_NAME]"
click at [686, 298] on button "Delete" at bounding box center [701, 302] width 41 height 23
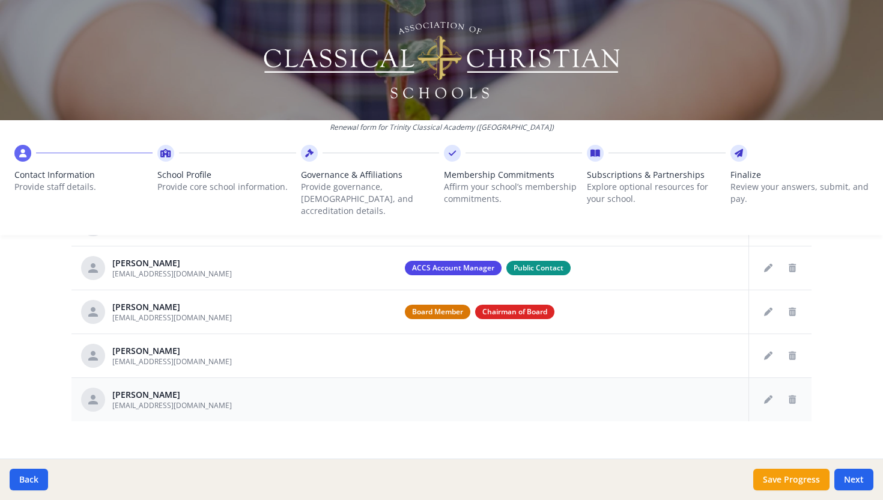
scroll to position [579, 0]
click at [789, 351] on icon "Delete staff" at bounding box center [792, 355] width 7 height 8
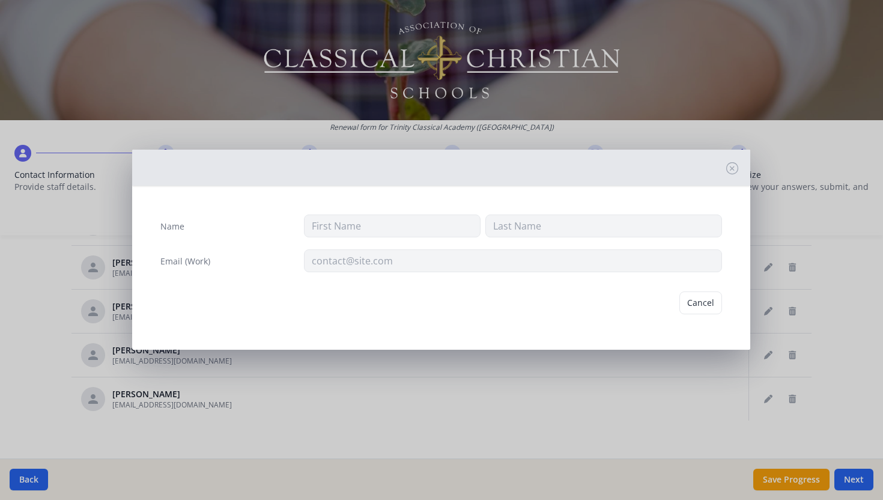
type input "[PERSON_NAME]"
type input "[EMAIL_ADDRESS][DOMAIN_NAME]"
click at [711, 305] on button "Delete" at bounding box center [701, 302] width 41 height 23
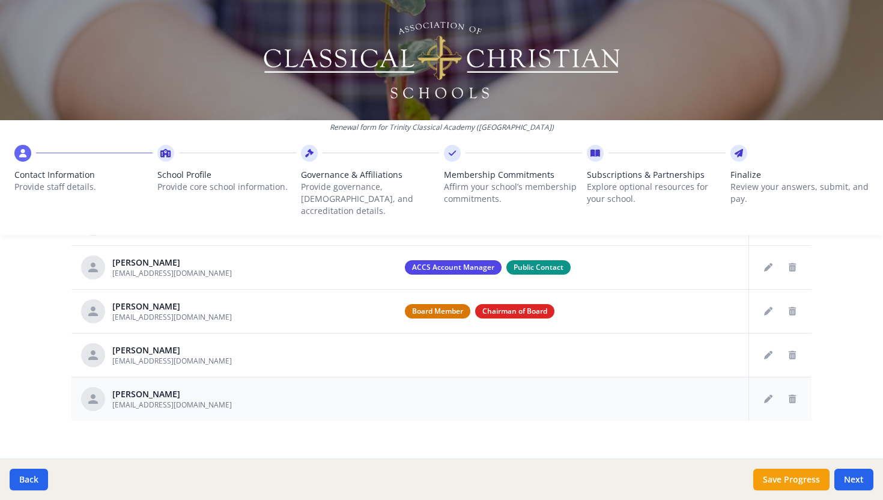
scroll to position [535, 0]
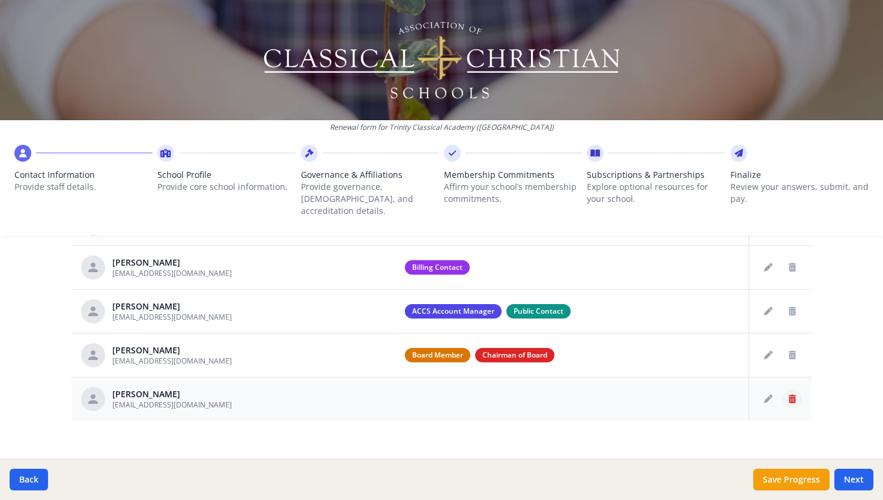
click at [791, 395] on icon "Delete staff" at bounding box center [792, 399] width 7 height 8
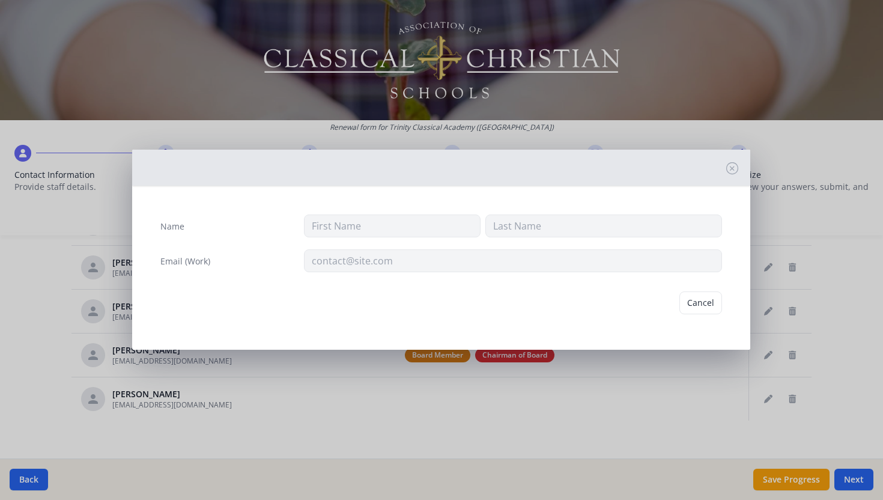
type input "[PERSON_NAME]"
type input "[EMAIL_ADDRESS][DOMAIN_NAME]"
click at [713, 305] on button "Delete" at bounding box center [701, 302] width 41 height 23
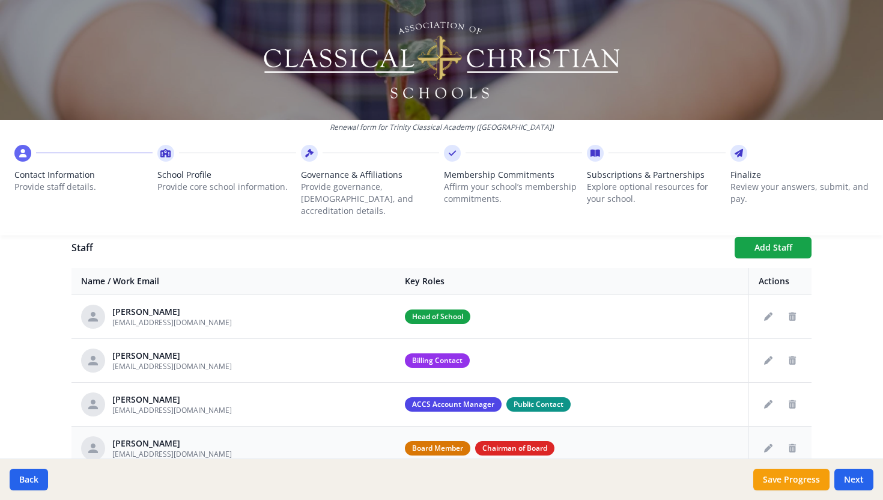
scroll to position [491, 0]
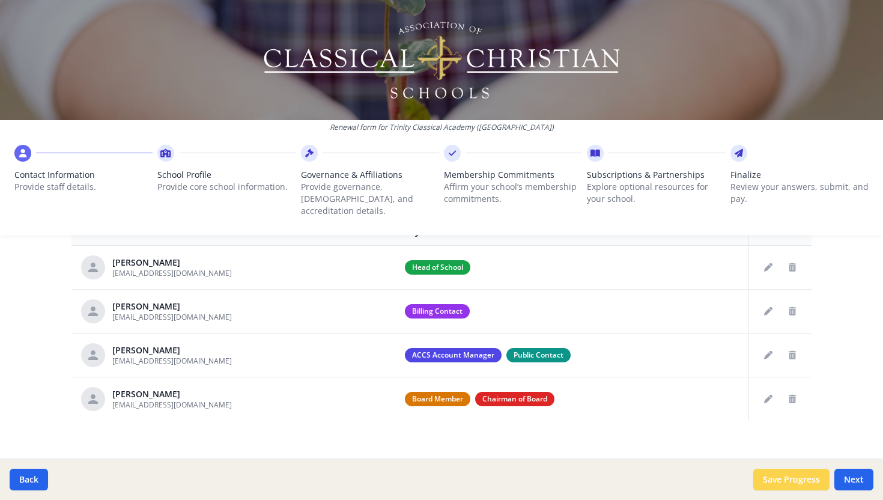
click at [781, 481] on button "Save Progress" at bounding box center [791, 480] width 76 height 22
click at [850, 479] on button "Next" at bounding box center [854, 480] width 39 height 22
type input "[PHONE_NUMBER]"
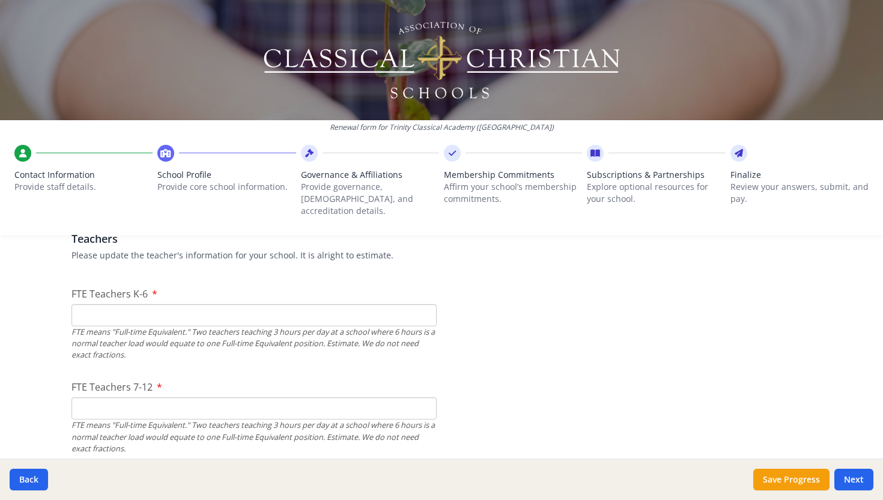
scroll to position [720, 0]
click at [169, 305] on input "FTE Teachers K-6" at bounding box center [254, 316] width 365 height 22
type input "17"
click at [197, 401] on input "FTE Teachers 7-12" at bounding box center [254, 409] width 365 height 22
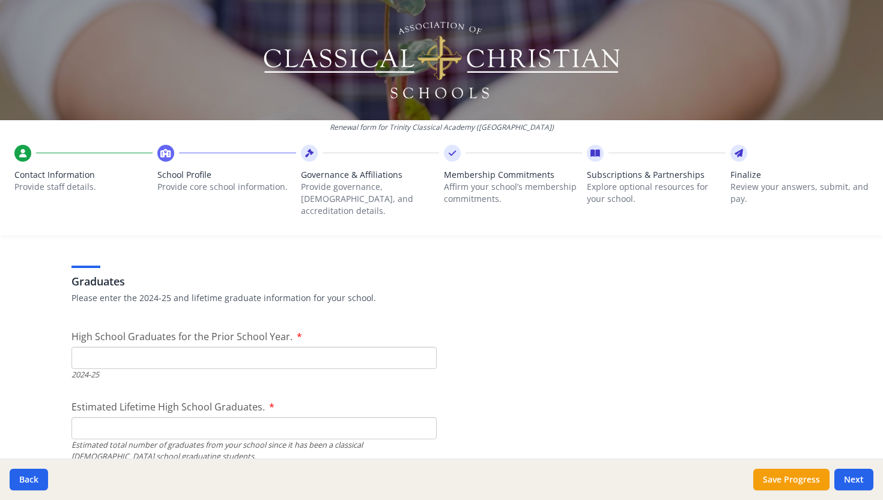
scroll to position [1741, 0]
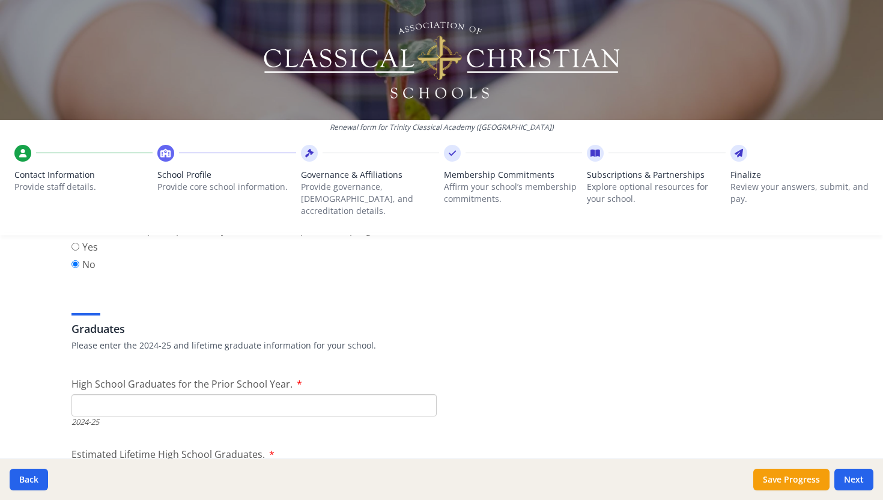
type input "22"
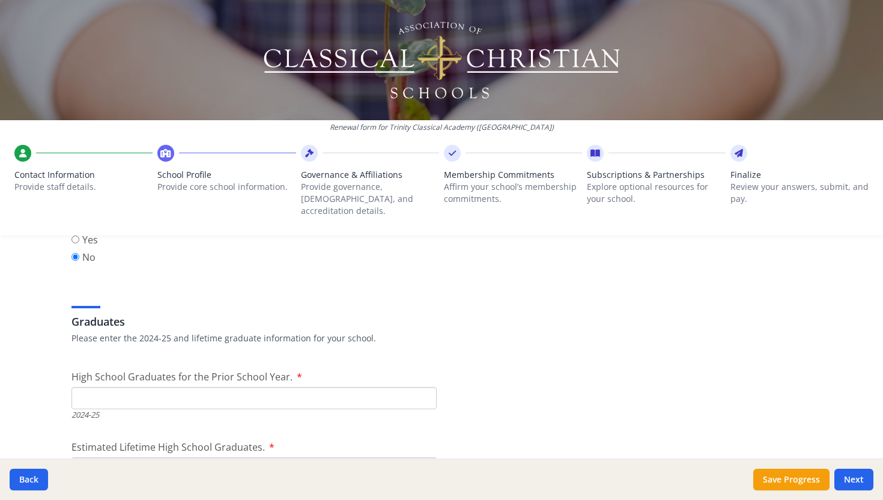
scroll to position [1802, 0]
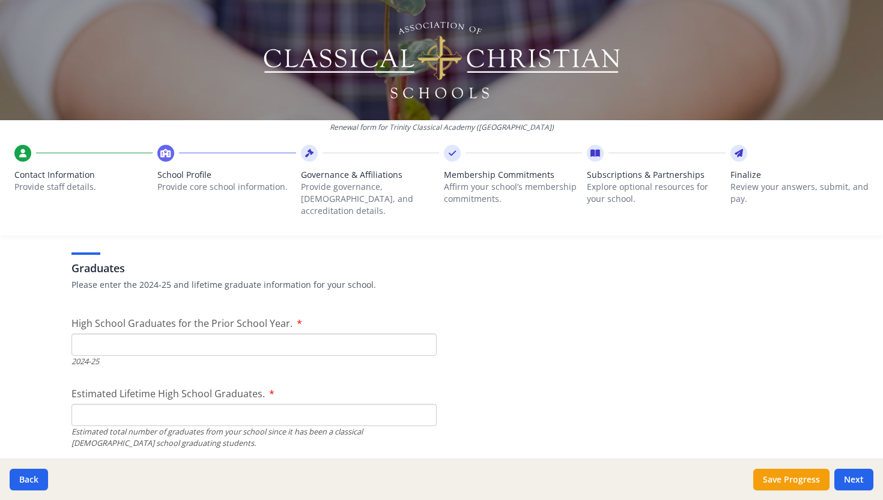
click at [177, 333] on input "High School Graduates for the Prior School Year." at bounding box center [254, 344] width 365 height 22
type input "30"
click at [166, 404] on input "Estimated Lifetime High School Graduates." at bounding box center [254, 415] width 365 height 22
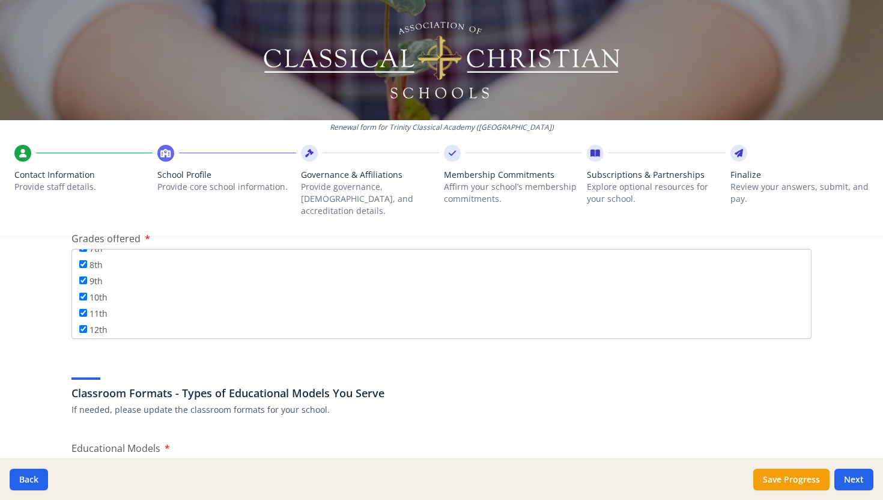
scroll to position [0, 0]
type input "429"
click at [785, 482] on button "Save Progress" at bounding box center [791, 480] width 76 height 22
type input "[PHONE_NUMBER]"
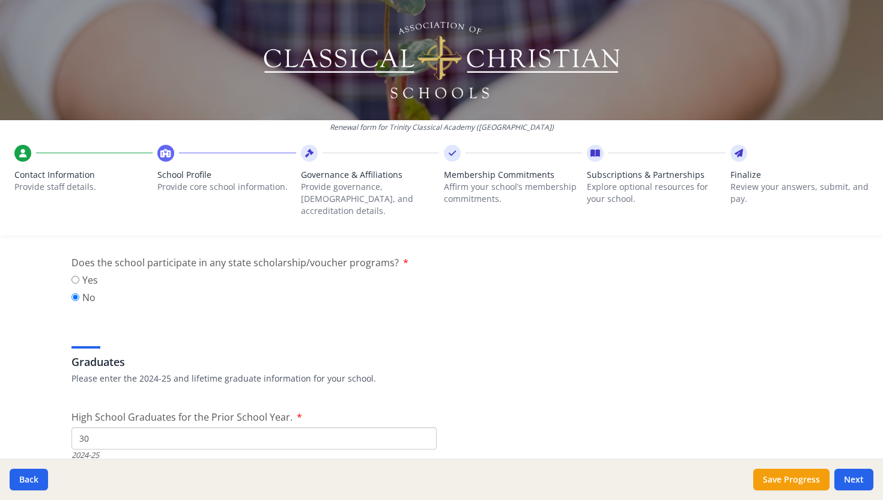
scroll to position [1572, 0]
